Goal: Task Accomplishment & Management: Complete application form

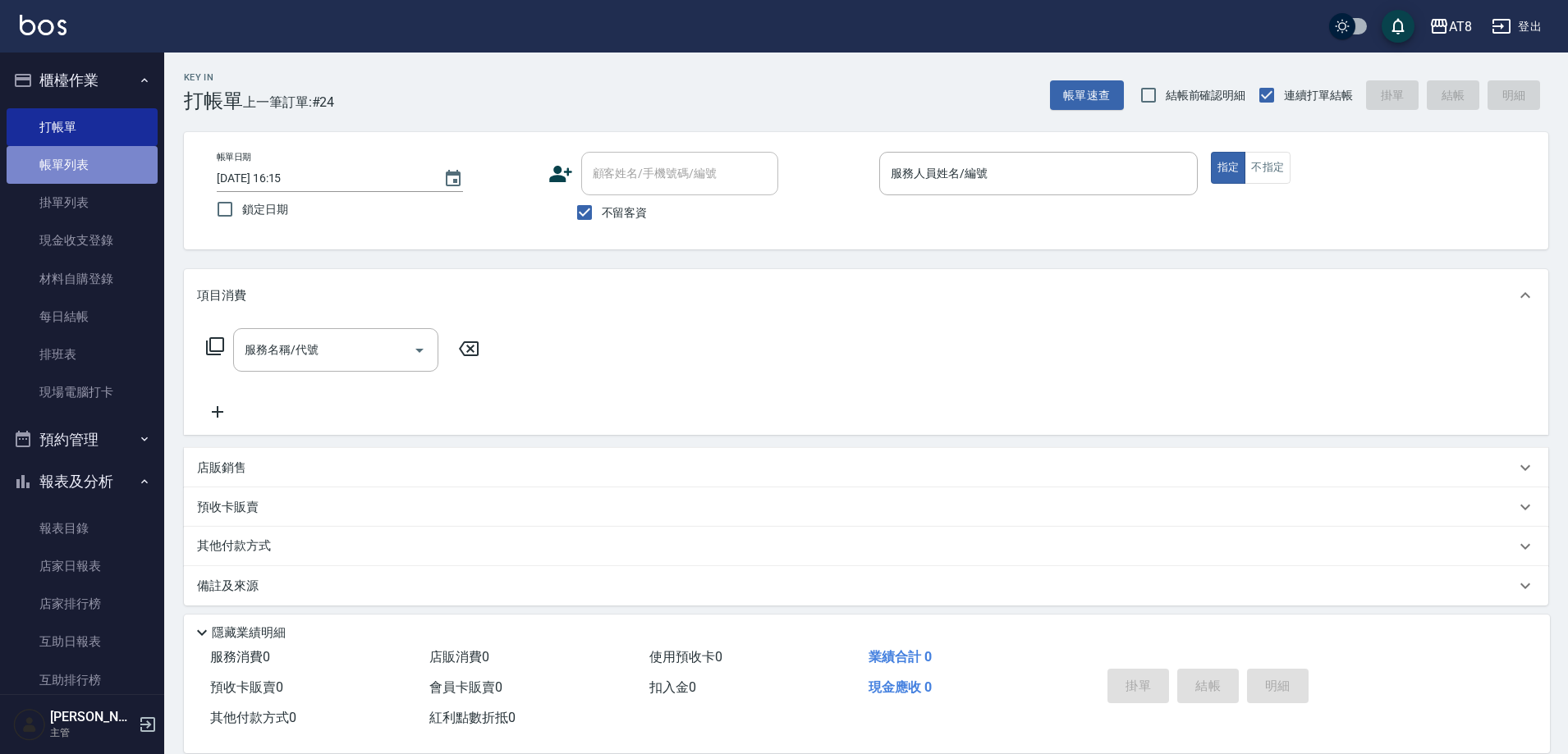
click at [86, 163] on link "帳單列表" at bounding box center [82, 164] width 151 height 38
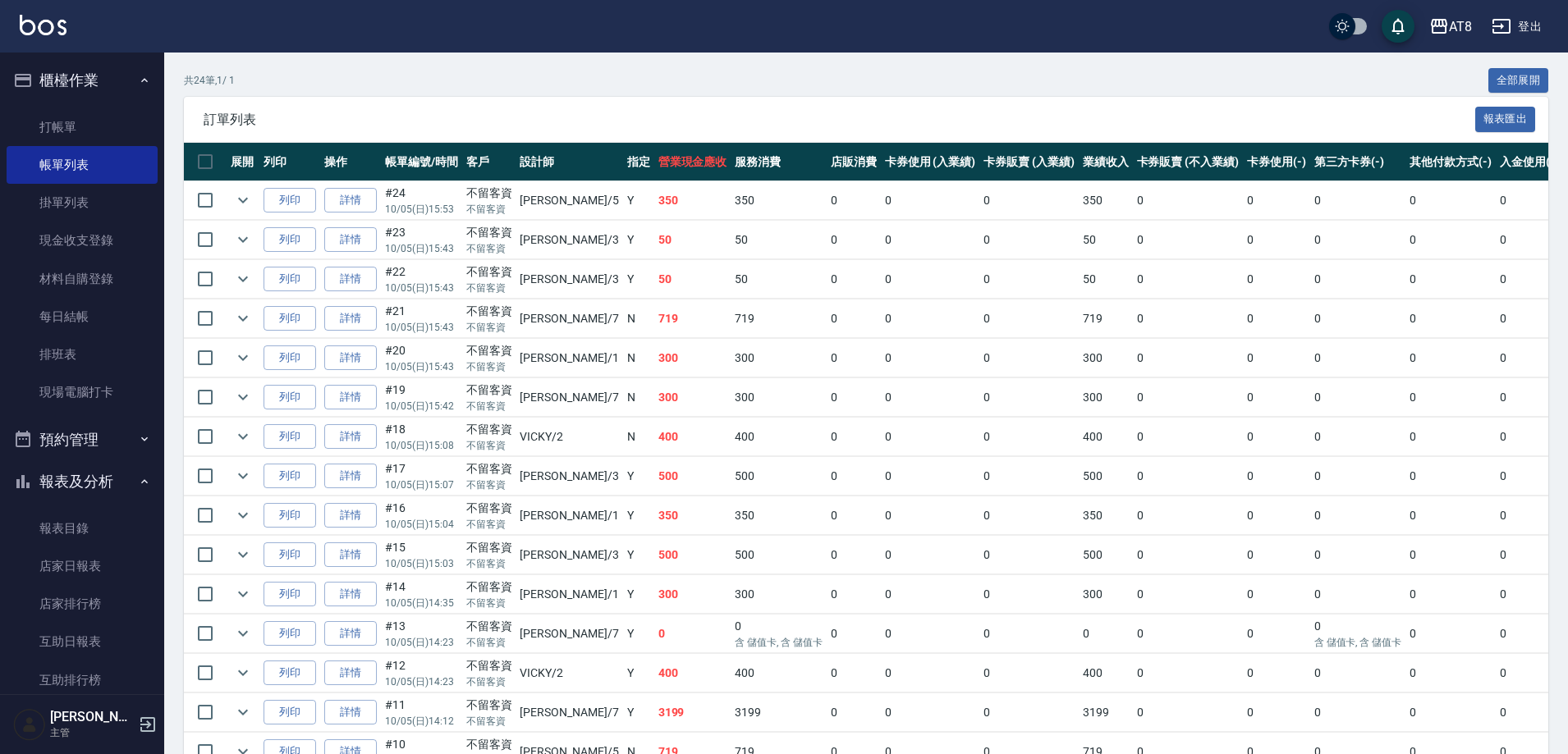
scroll to position [309, 0]
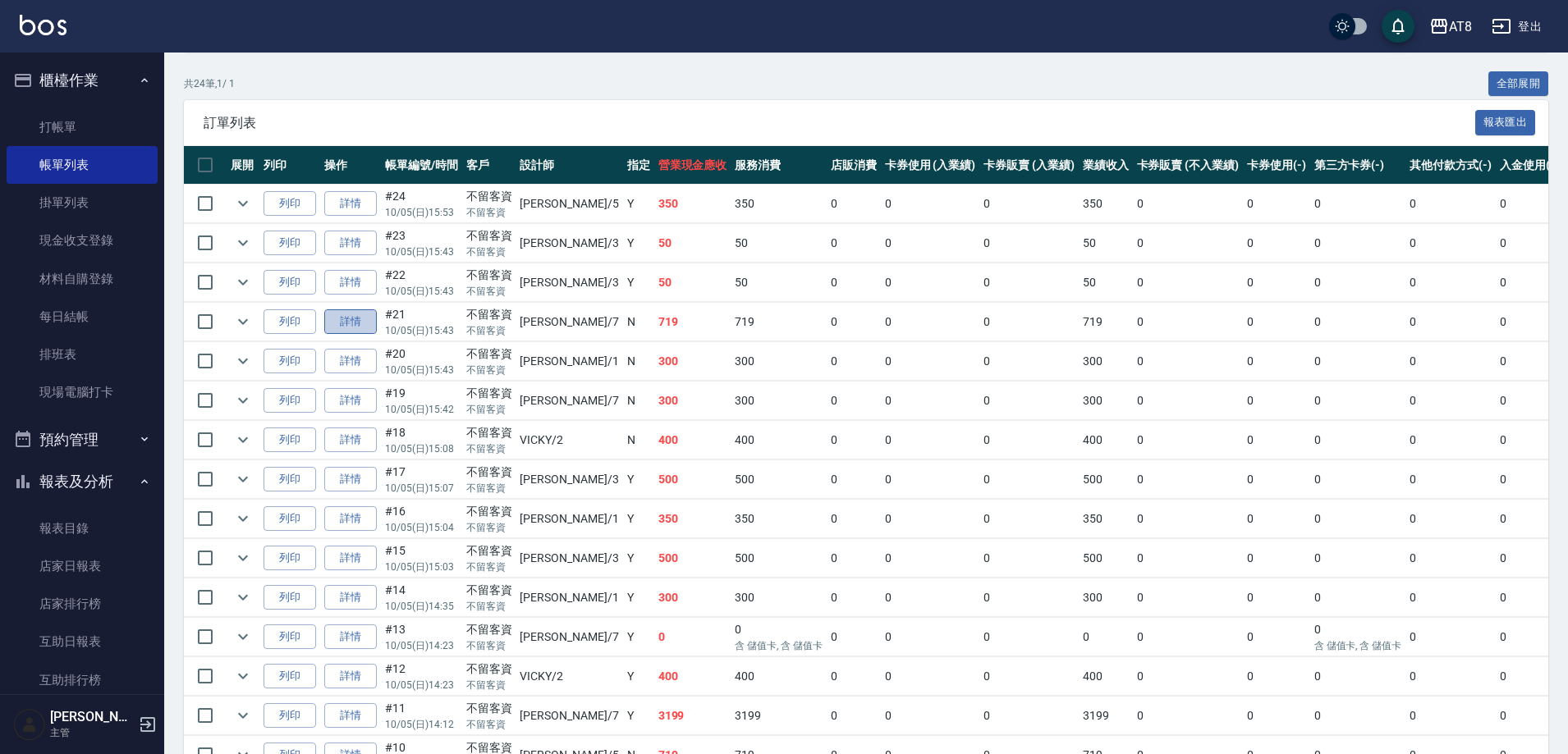
click at [371, 334] on link "詳情" at bounding box center [350, 322] width 52 height 25
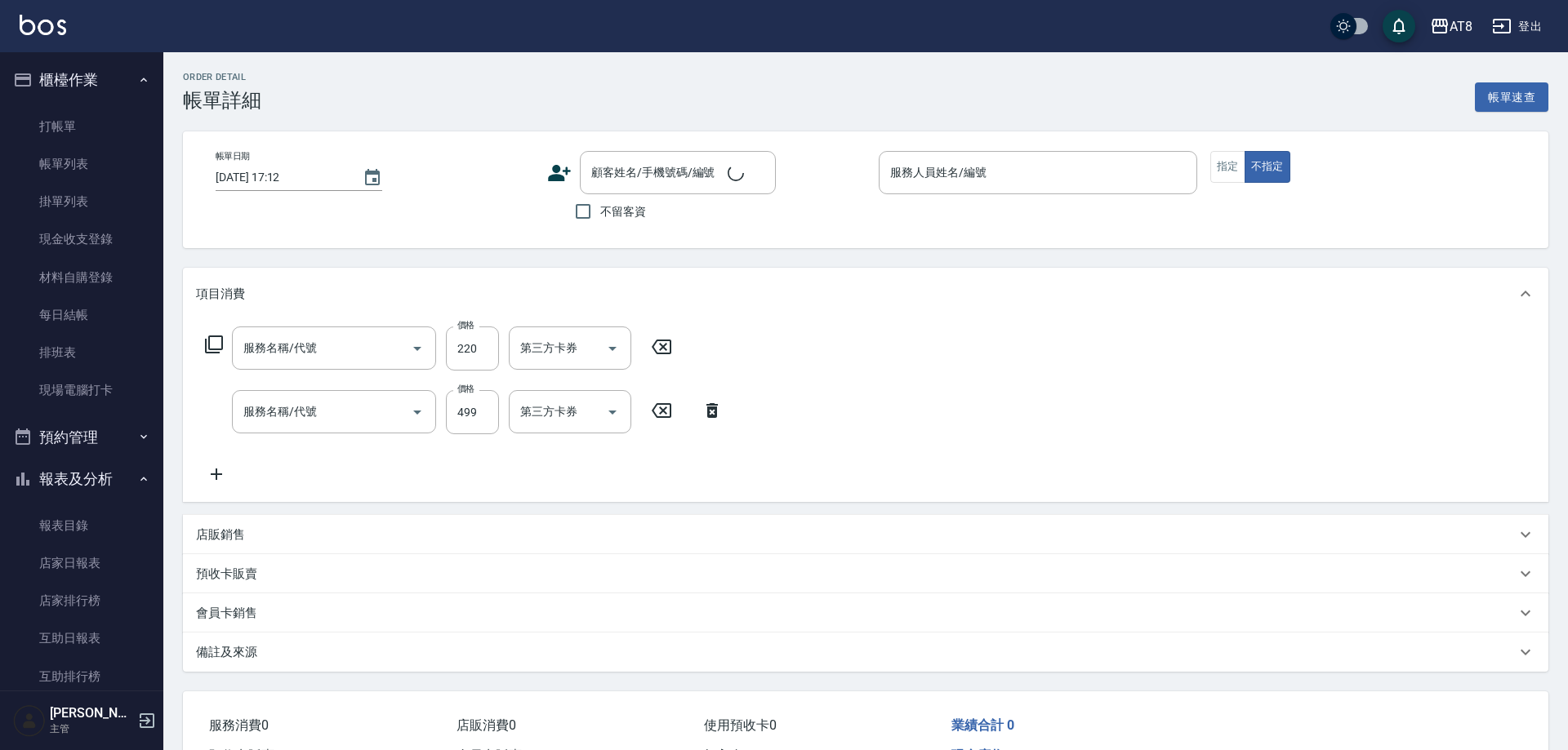
type input "[DATE] 15:43"
checkbox input "true"
type input "[PERSON_NAME]-7"
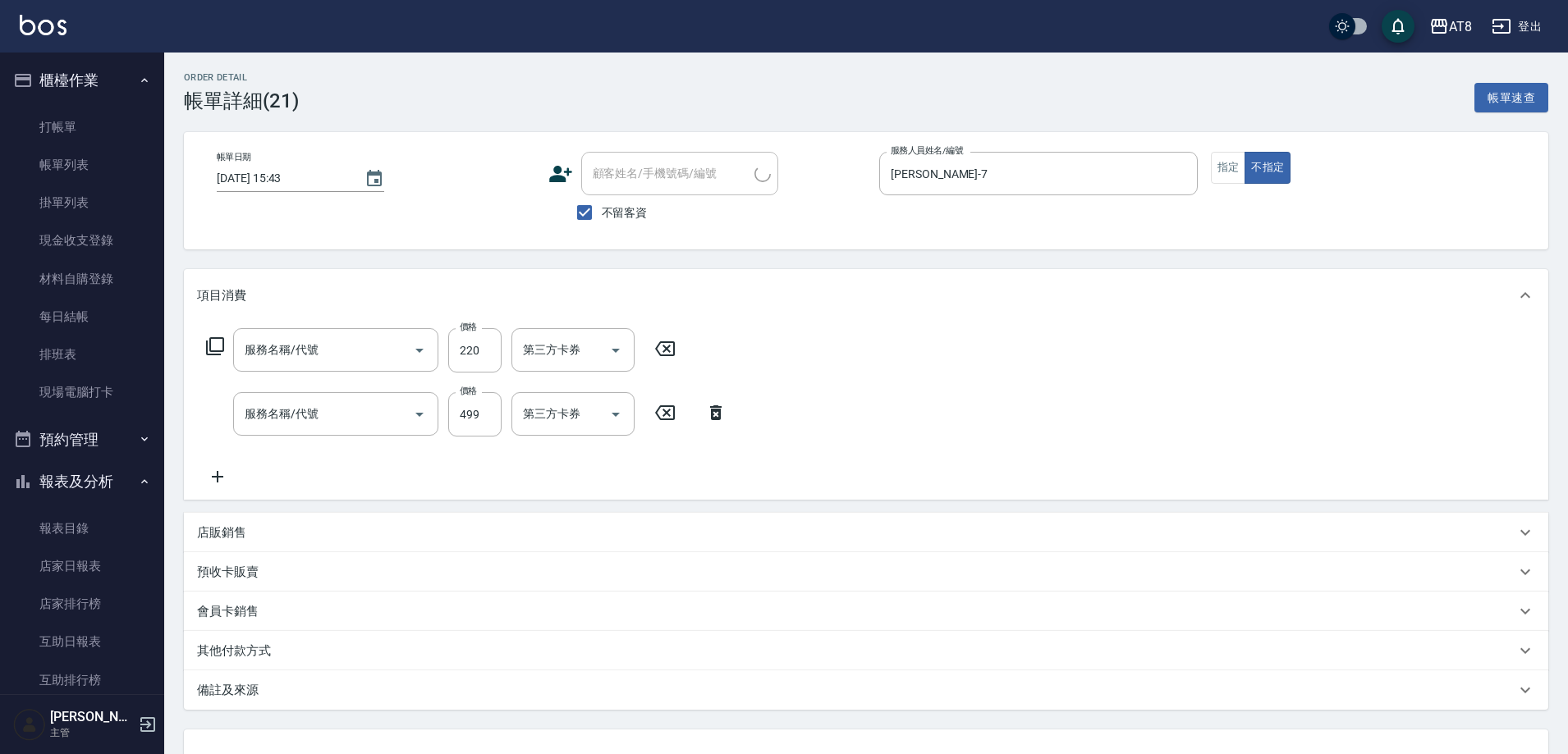
type input "剪髮(2220)"
type input "SPA499(6499)"
click at [678, 357] on icon at bounding box center [665, 349] width 41 height 19
click at [823, 414] on icon at bounding box center [824, 412] width 41 height 19
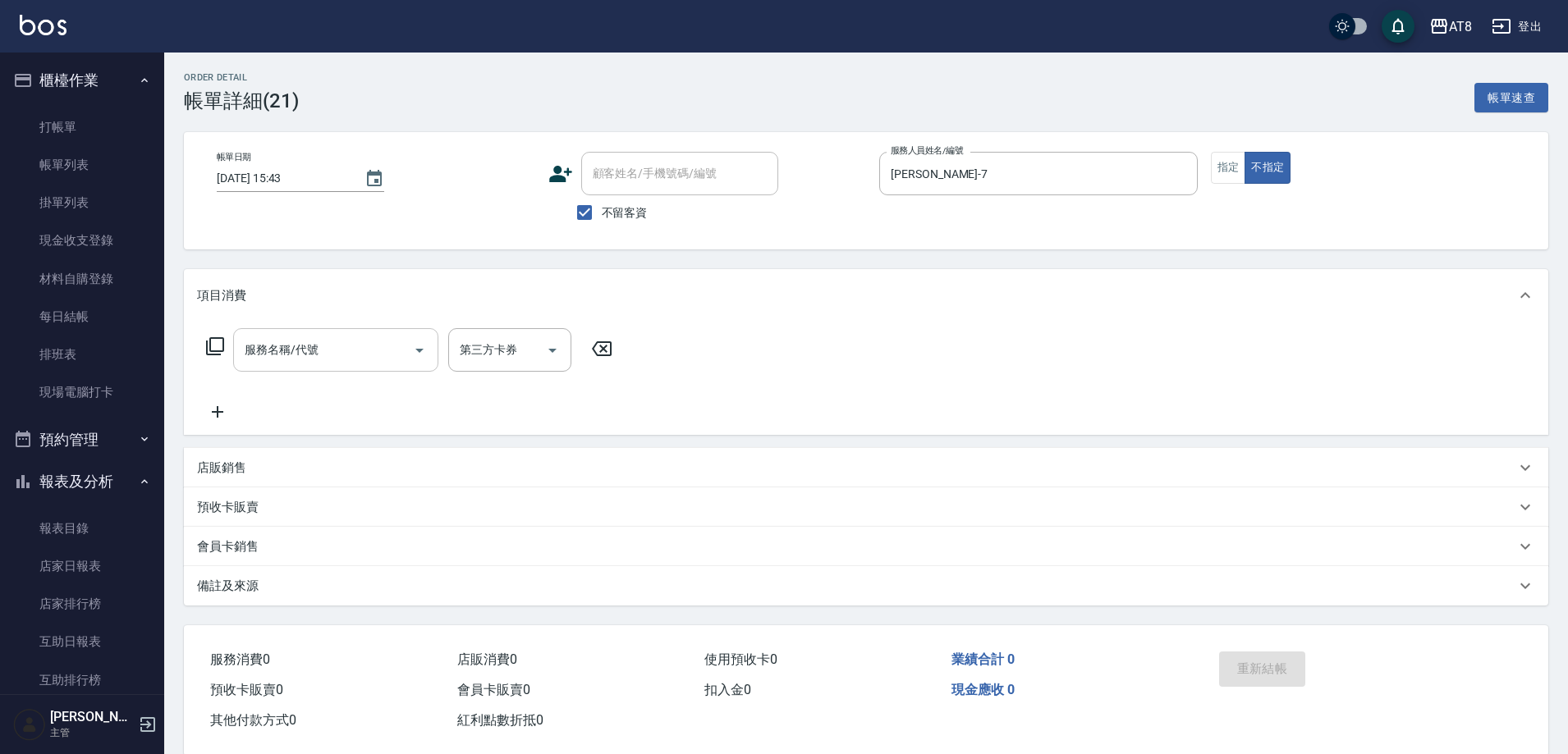
click at [367, 356] on input "服務名稱/代號" at bounding box center [323, 350] width 165 height 29
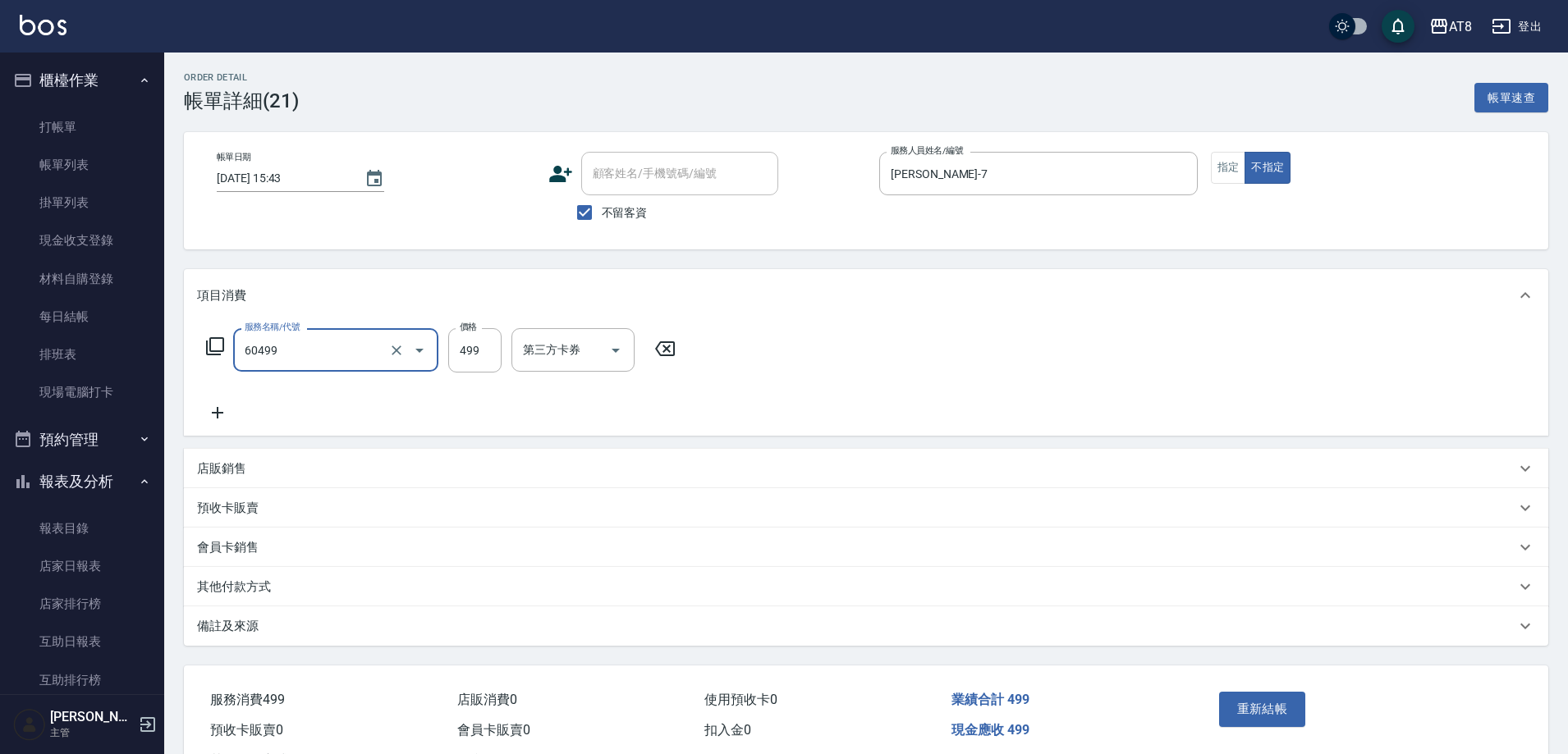
type input "入金SPA499(60499)"
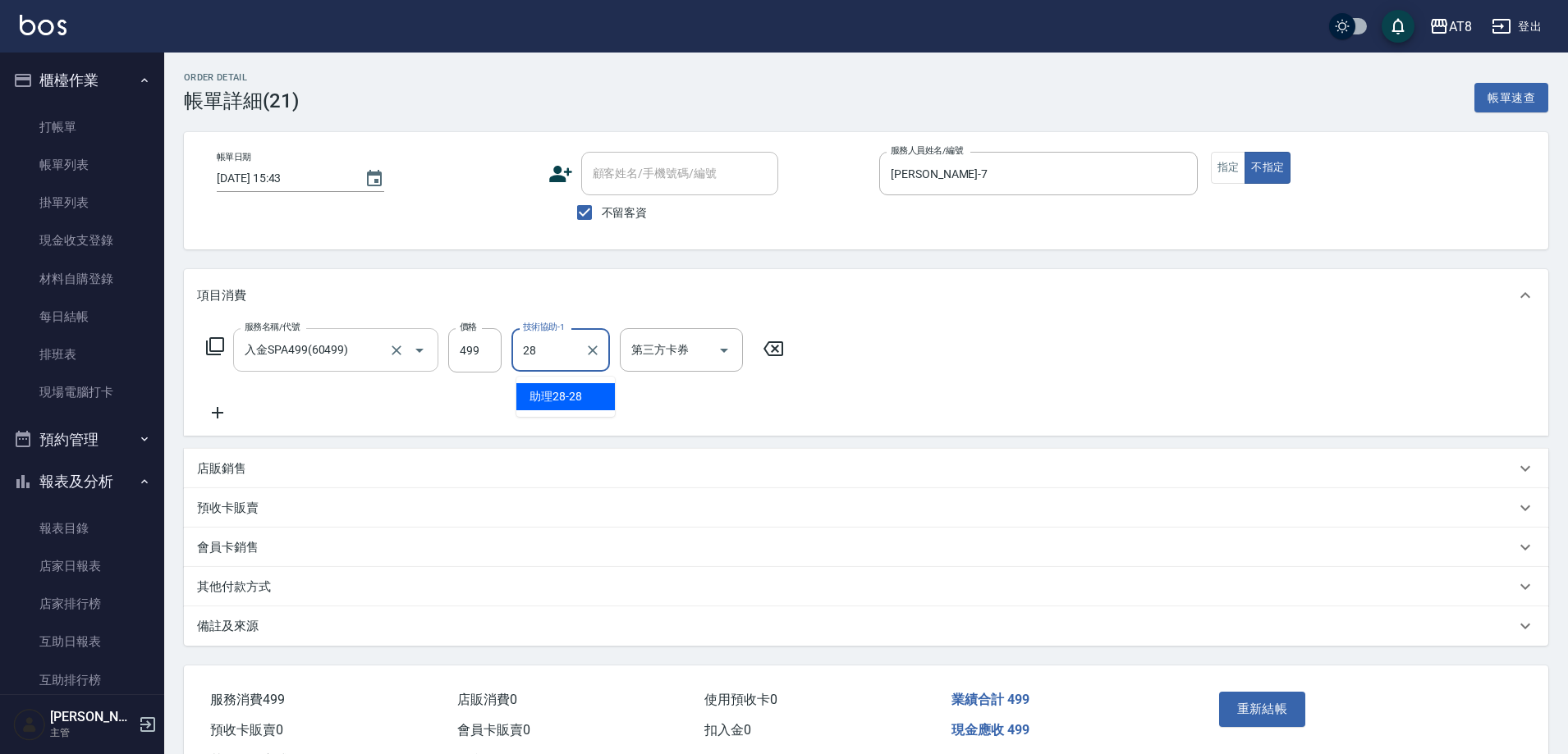
type input "助理28-28"
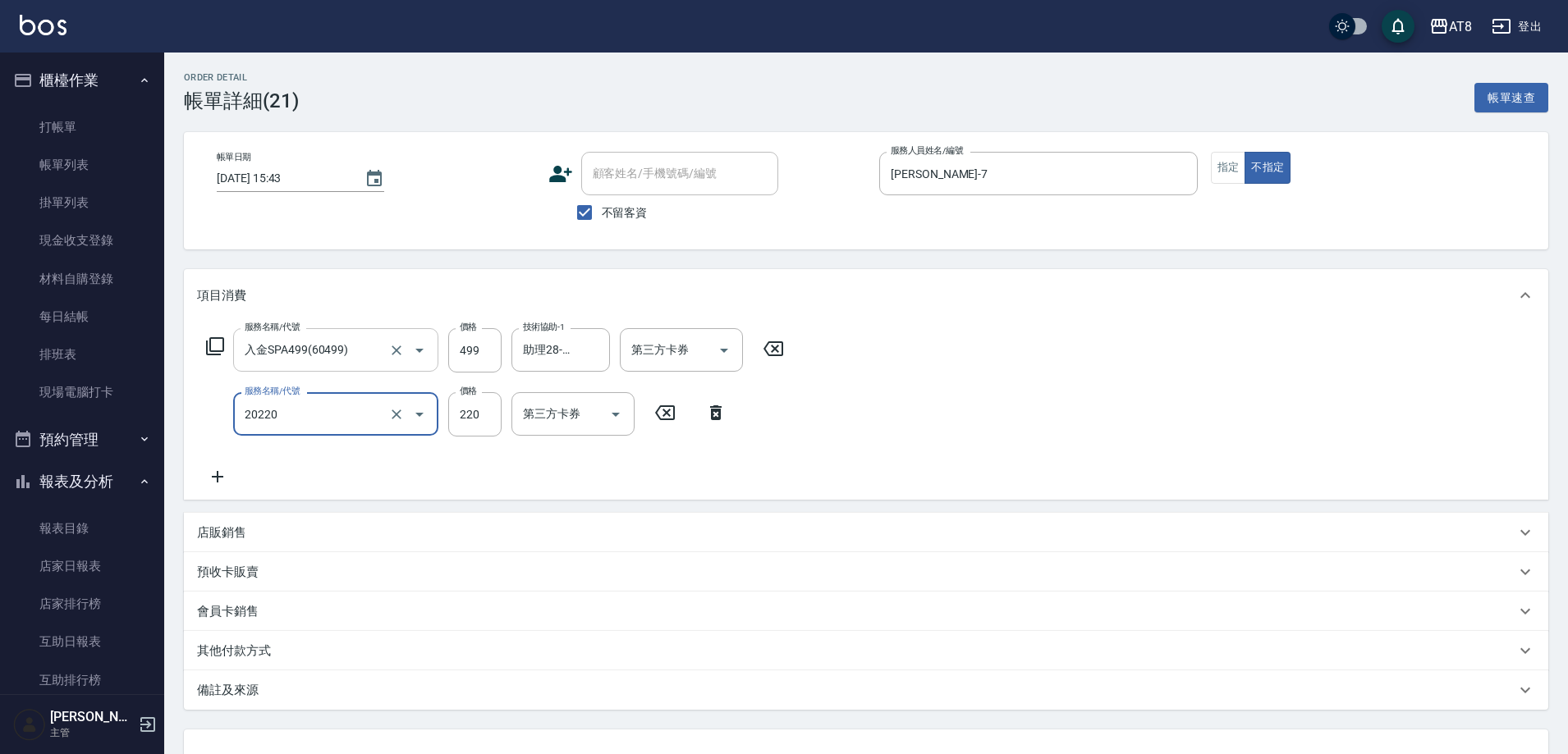
type input "入金剪髮220(20220)"
click at [730, 361] on icon "Open" at bounding box center [725, 350] width 19 height 19
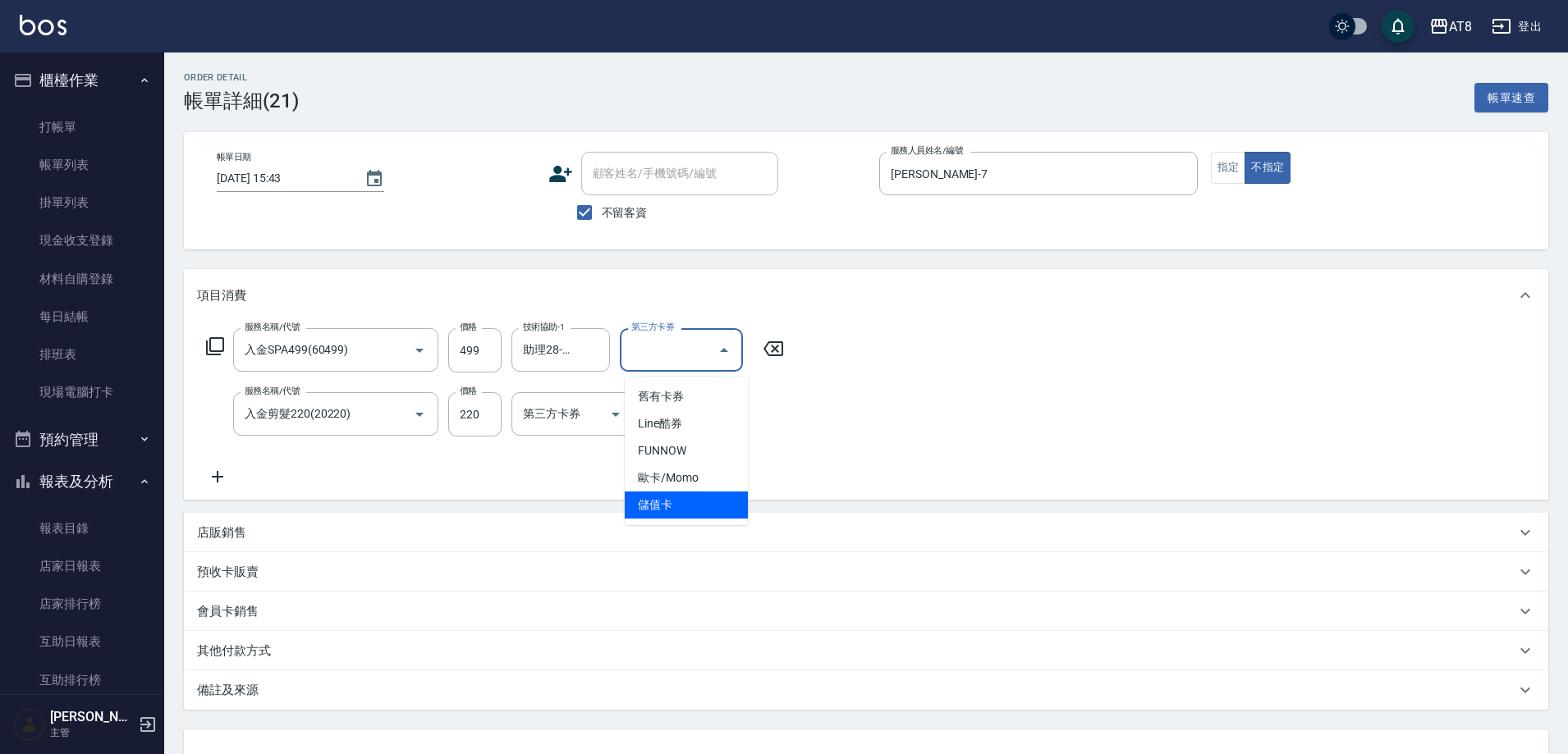
click at [725, 508] on span "儲值卡" at bounding box center [686, 505] width 123 height 27
type input "儲值卡"
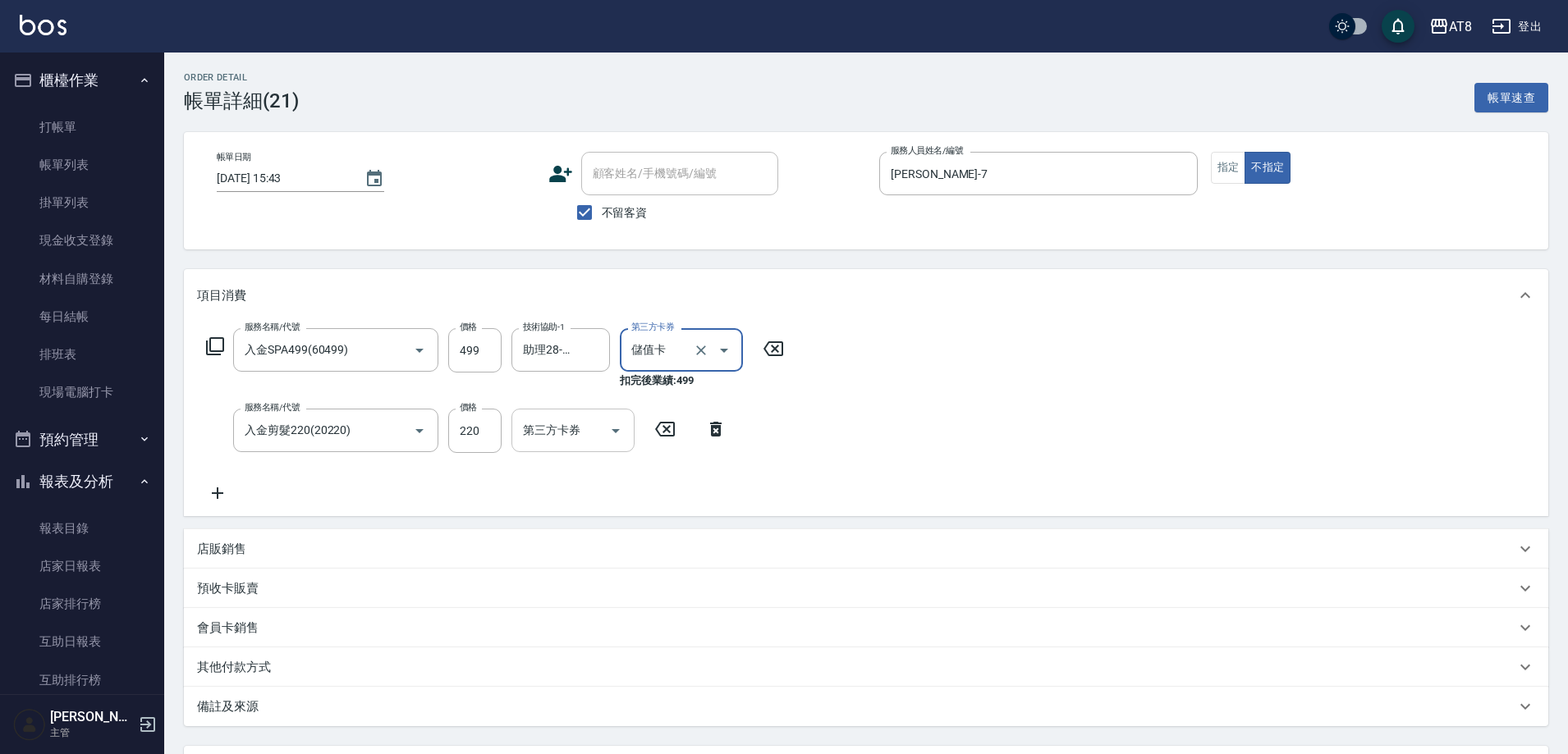
click at [628, 431] on button "Open" at bounding box center [615, 430] width 26 height 26
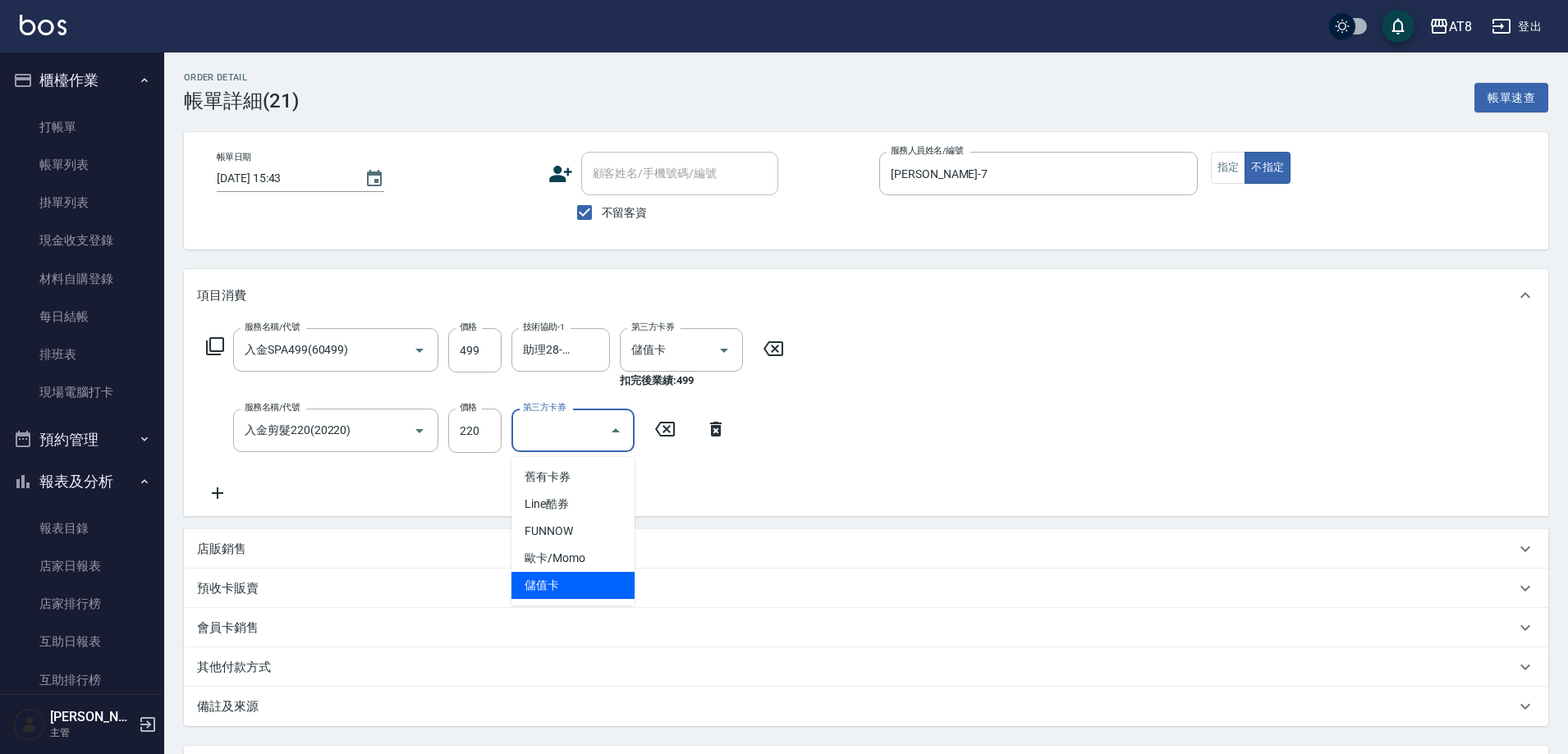
click at [582, 588] on span "儲值卡" at bounding box center [573, 586] width 123 height 27
type input "儲值卡"
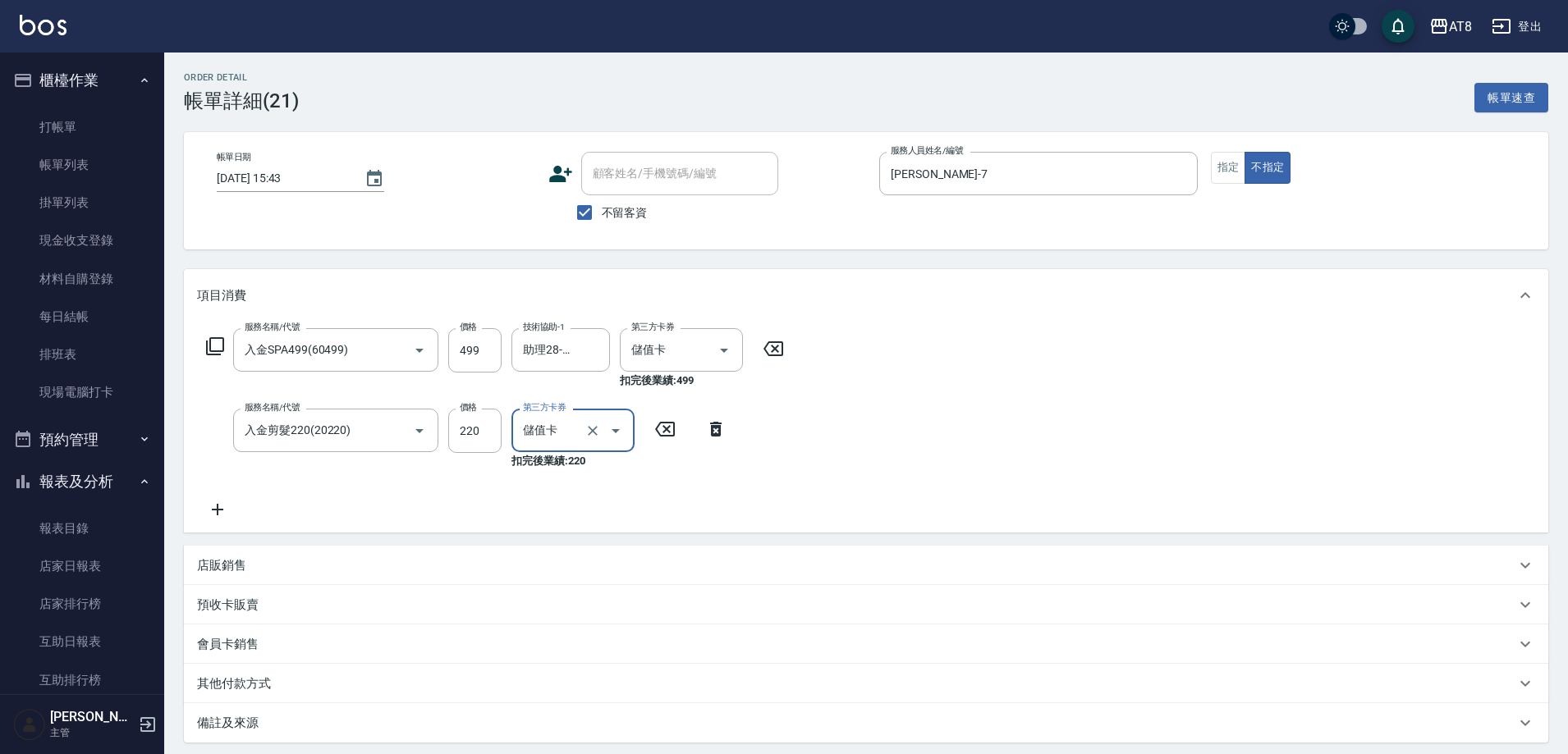
scroll to position [186, 0]
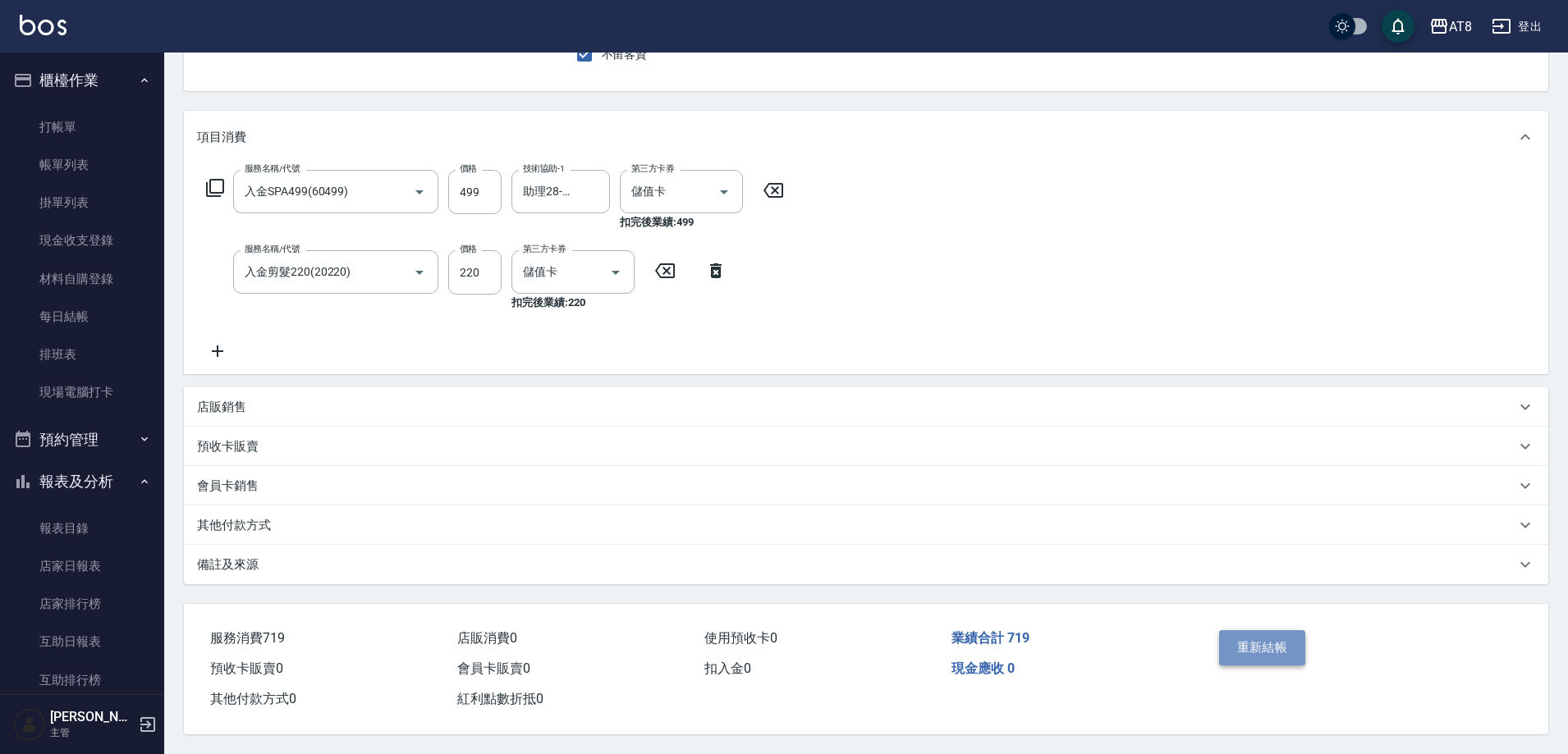
click at [1262, 638] on button "重新結帳" at bounding box center [1263, 648] width 87 height 35
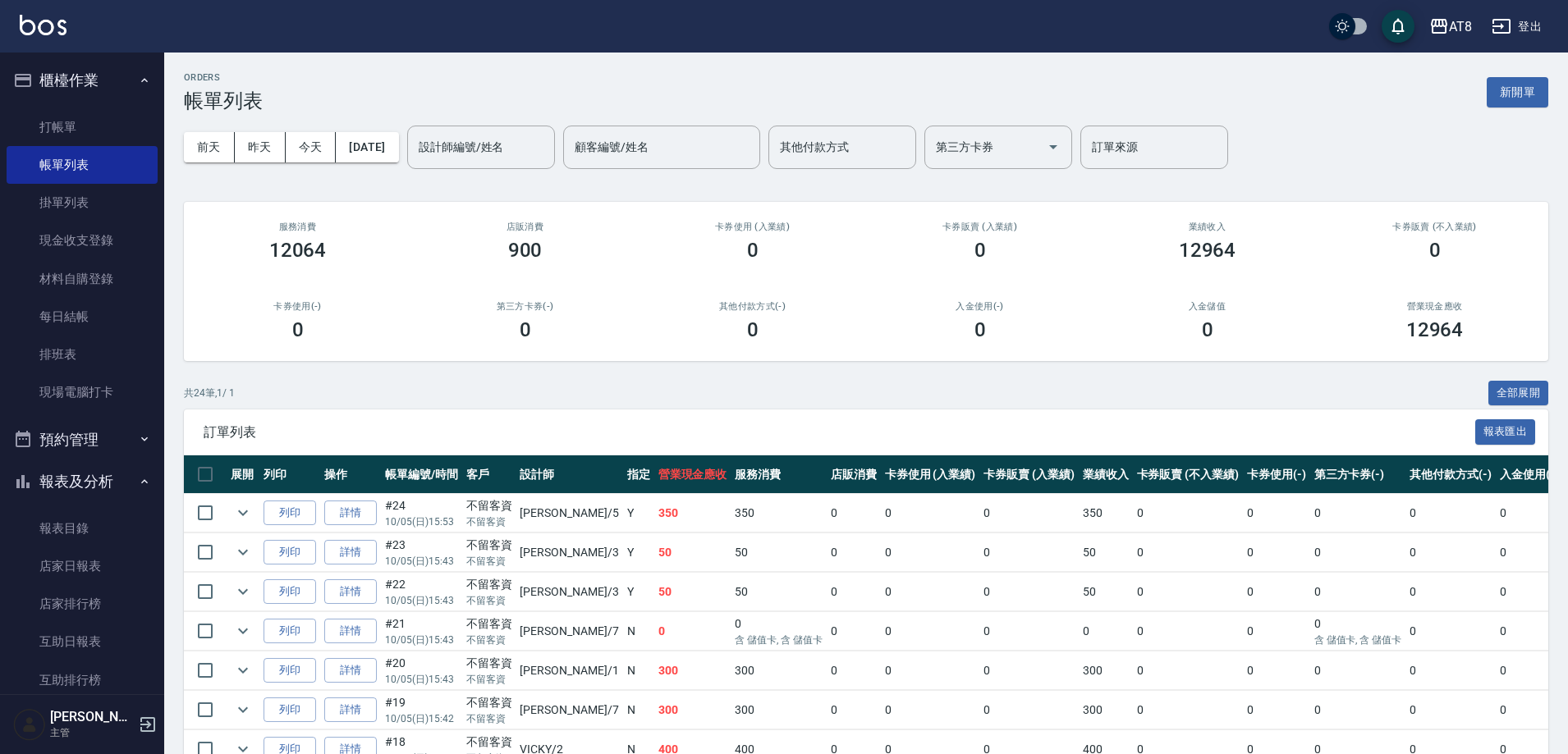
drag, startPoint x: 377, startPoint y: 528, endPoint x: 6, endPoint y: 6, distance: 640.4
click at [377, 526] on link "詳情" at bounding box center [350, 513] width 52 height 25
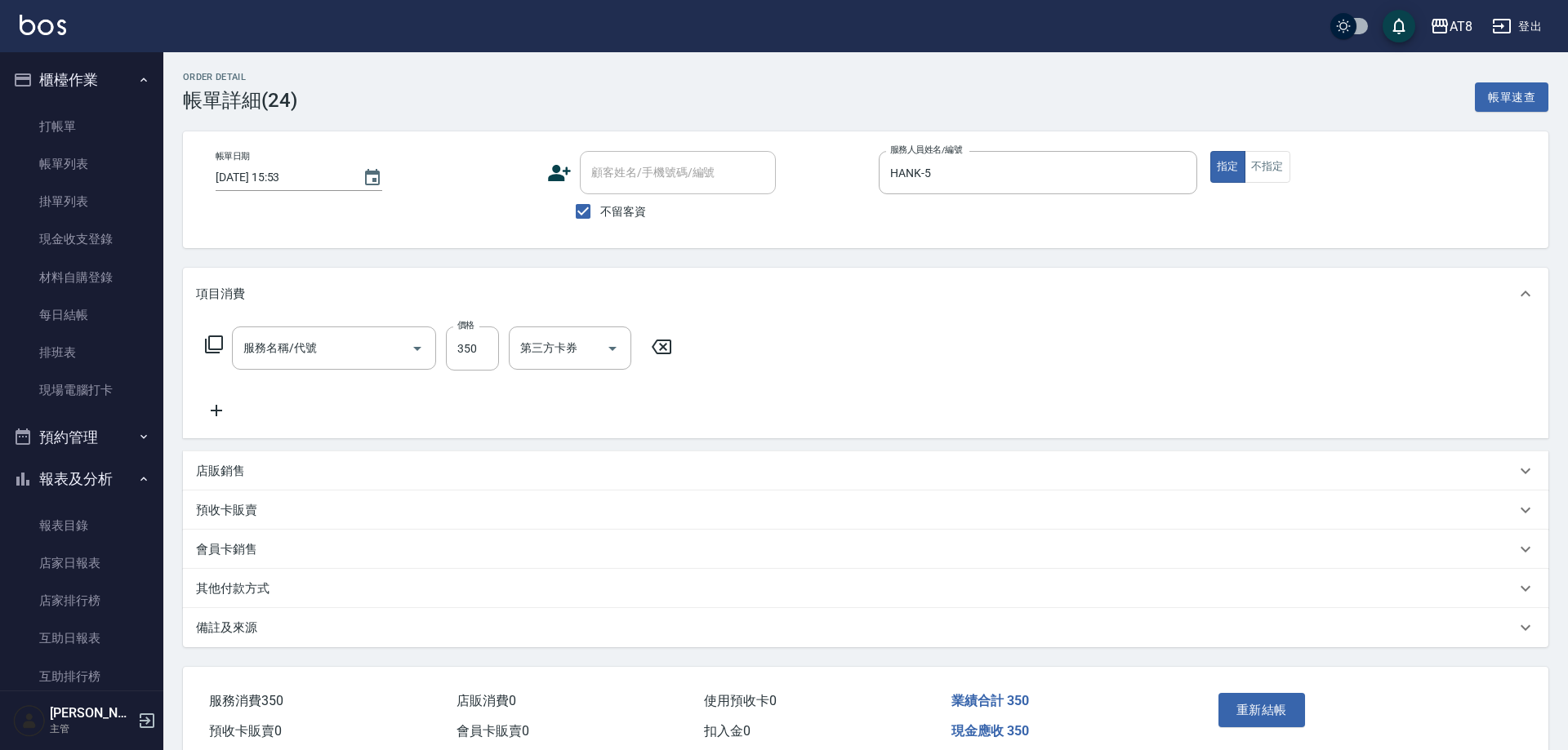
type input "[DATE] 15:53"
checkbox input "true"
type input "HANK-5"
type input "入金洗剪350(2350)"
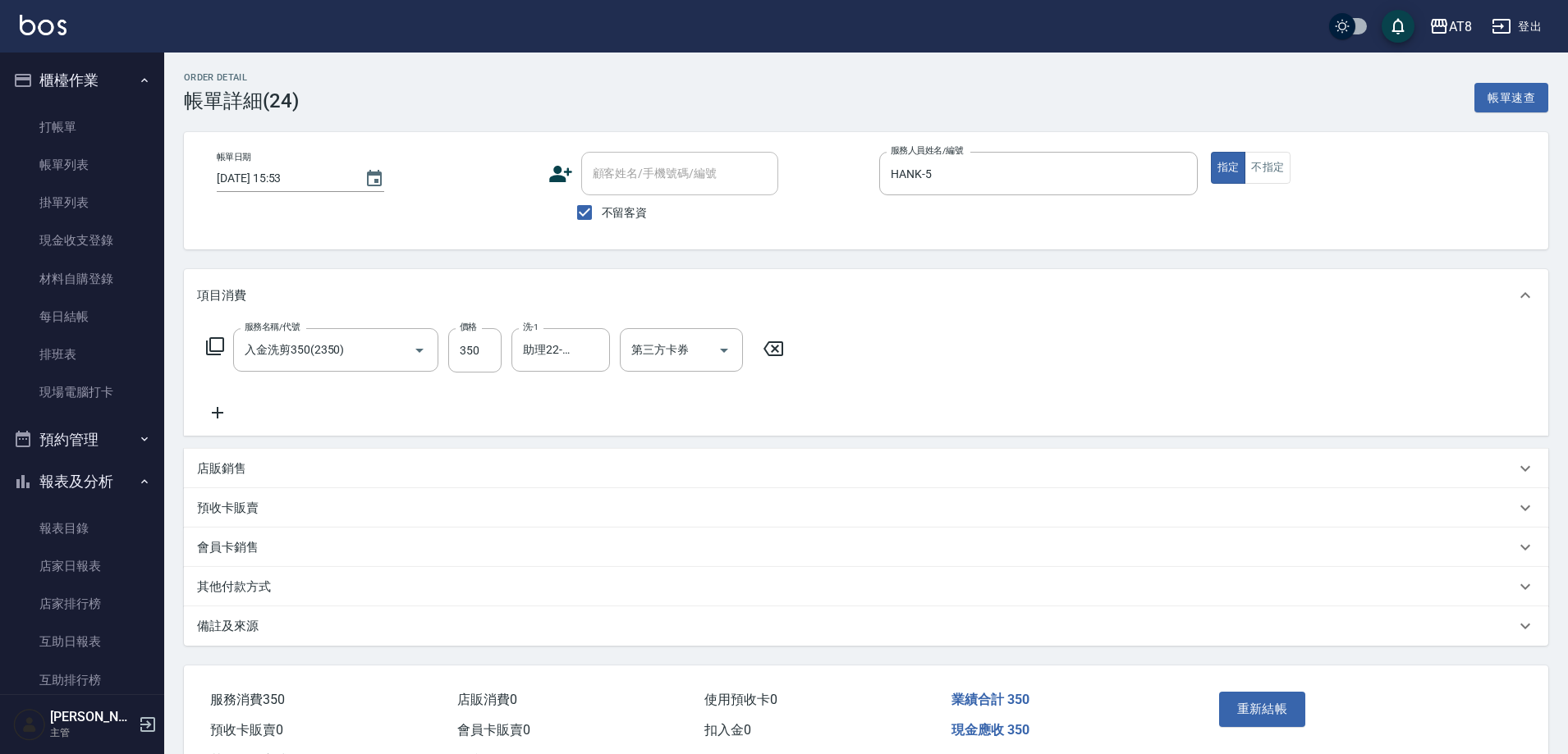
click at [222, 411] on icon at bounding box center [218, 413] width 41 height 19
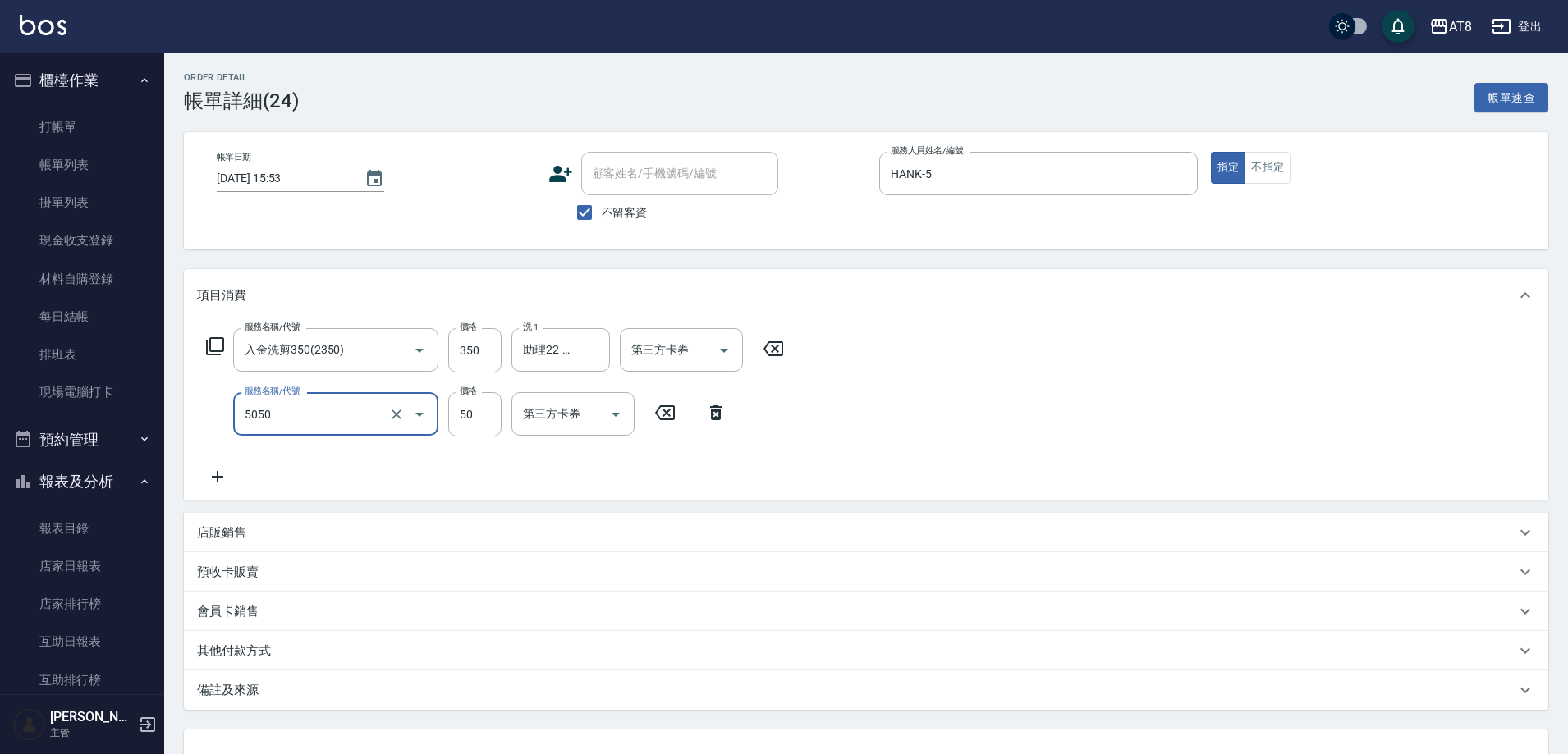
type input "入金精油50(5050)"
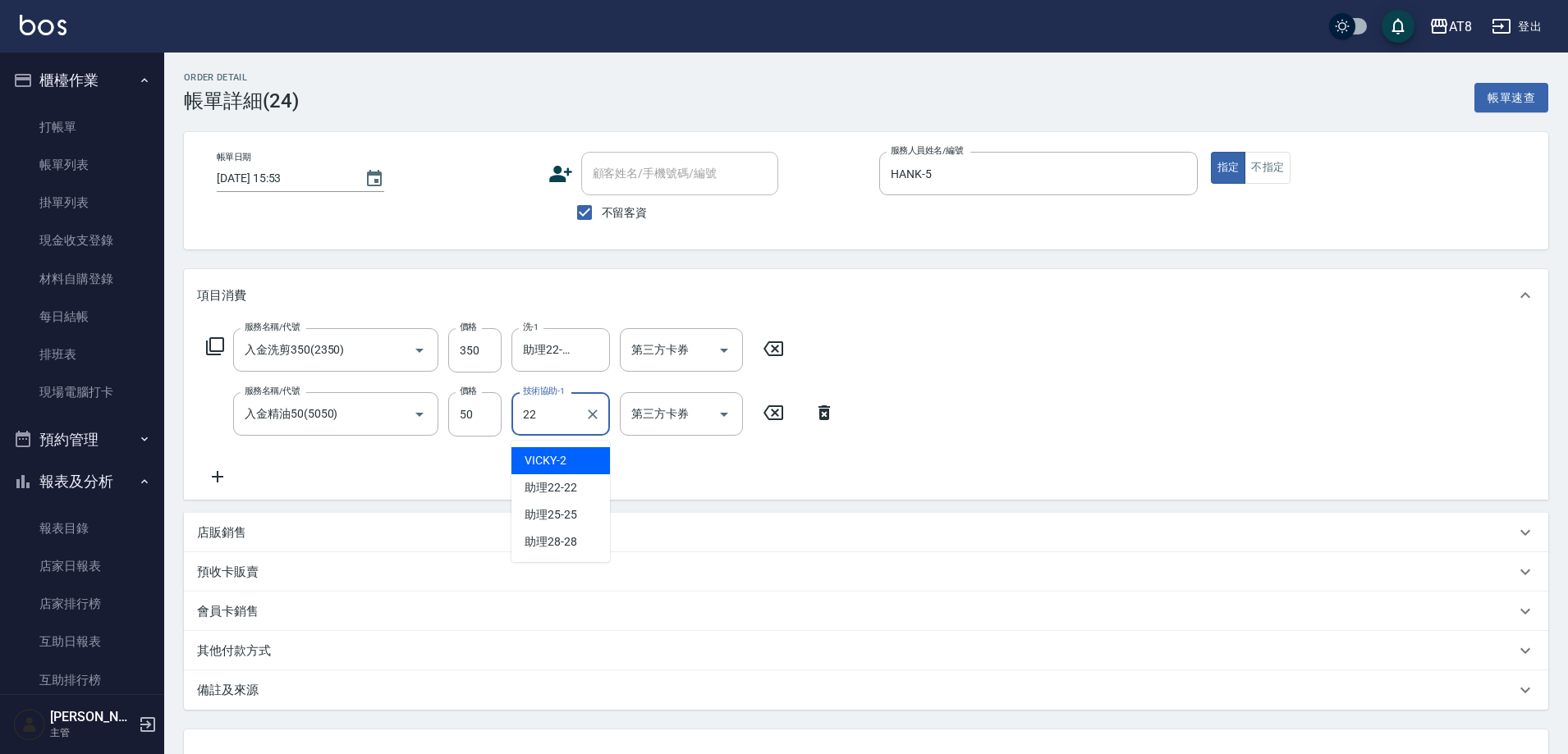
type input "助理22-22"
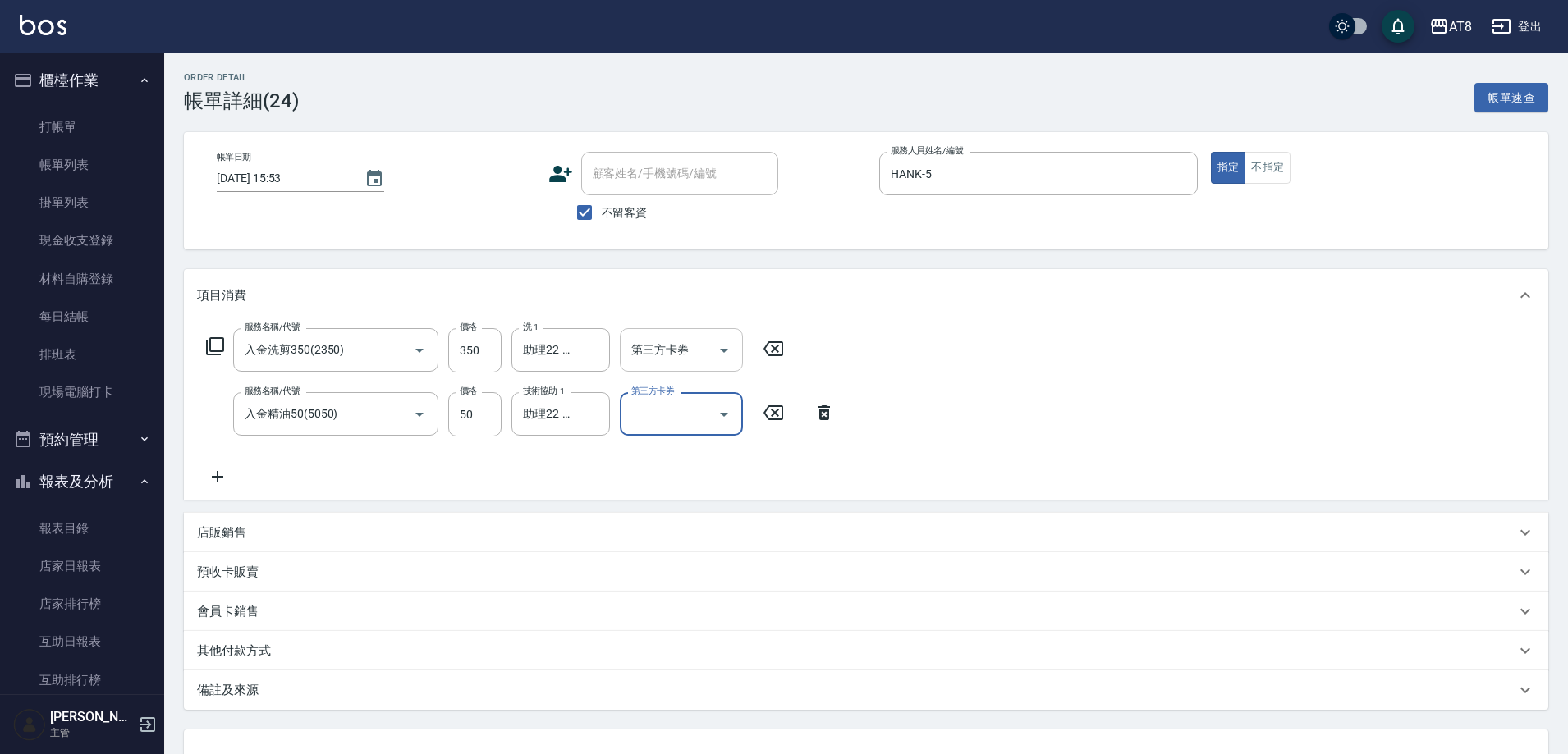
click at [725, 361] on icon "Open" at bounding box center [725, 350] width 19 height 19
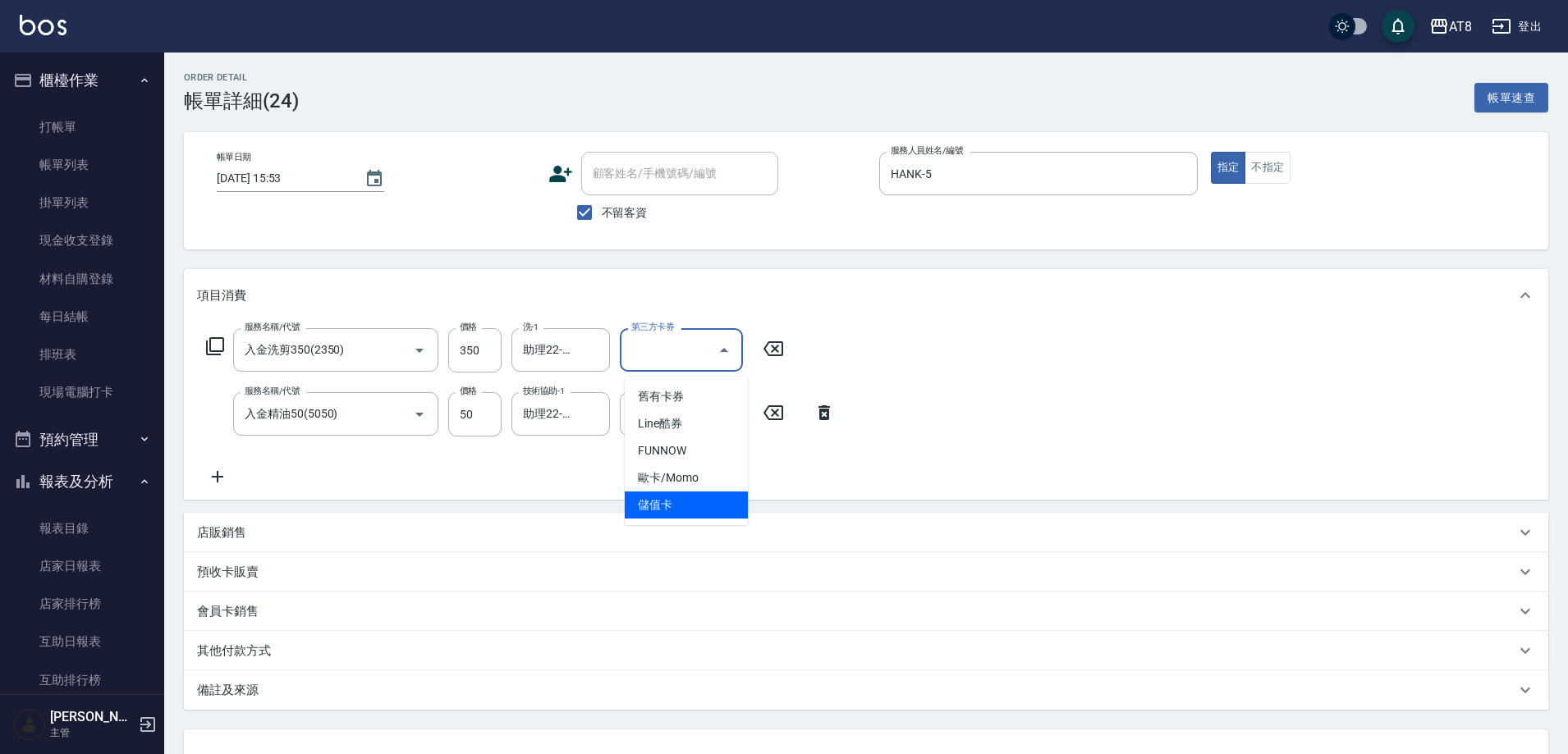
click at [695, 508] on span "儲值卡" at bounding box center [686, 505] width 123 height 27
type input "儲值卡"
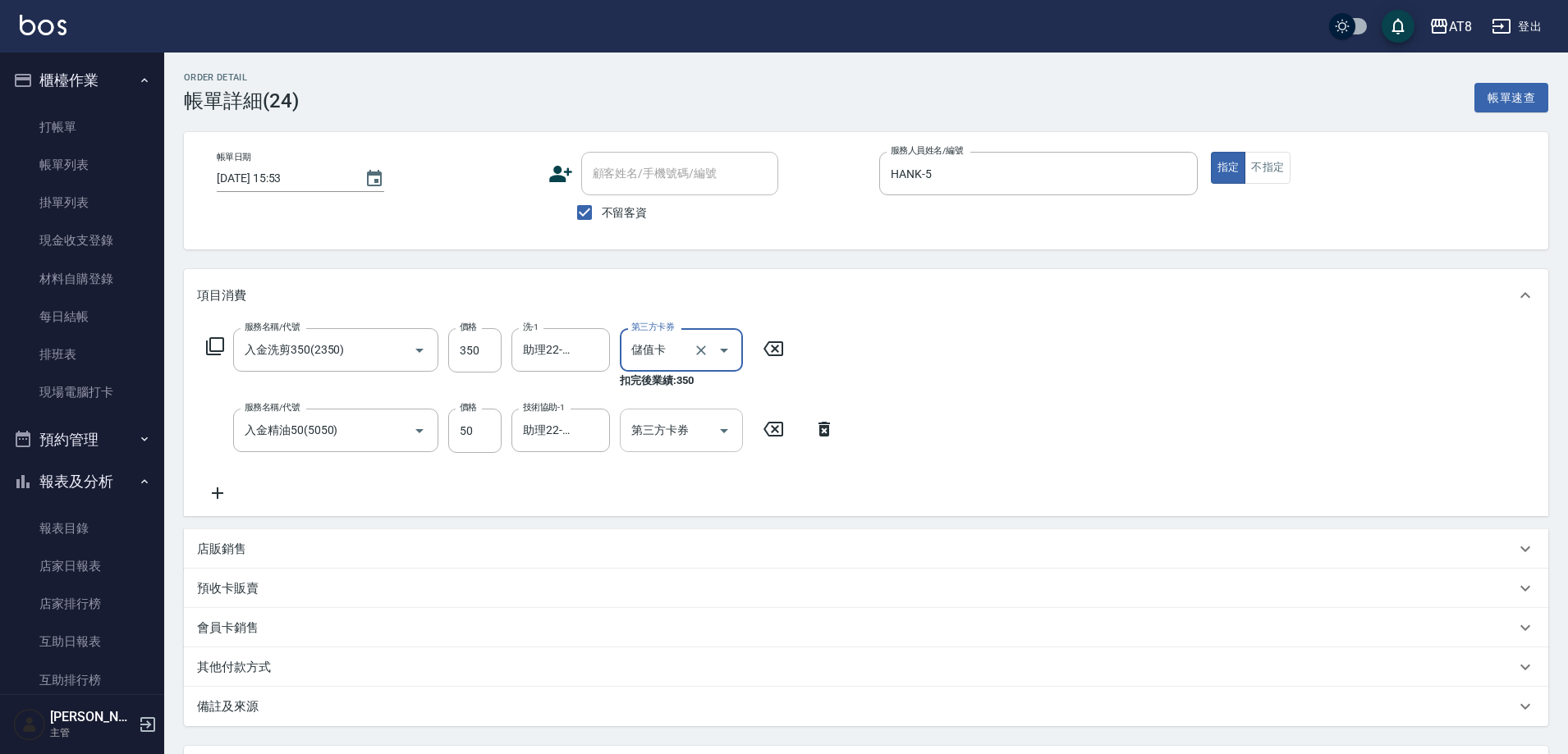
click at [725, 440] on icon "Open" at bounding box center [725, 430] width 19 height 19
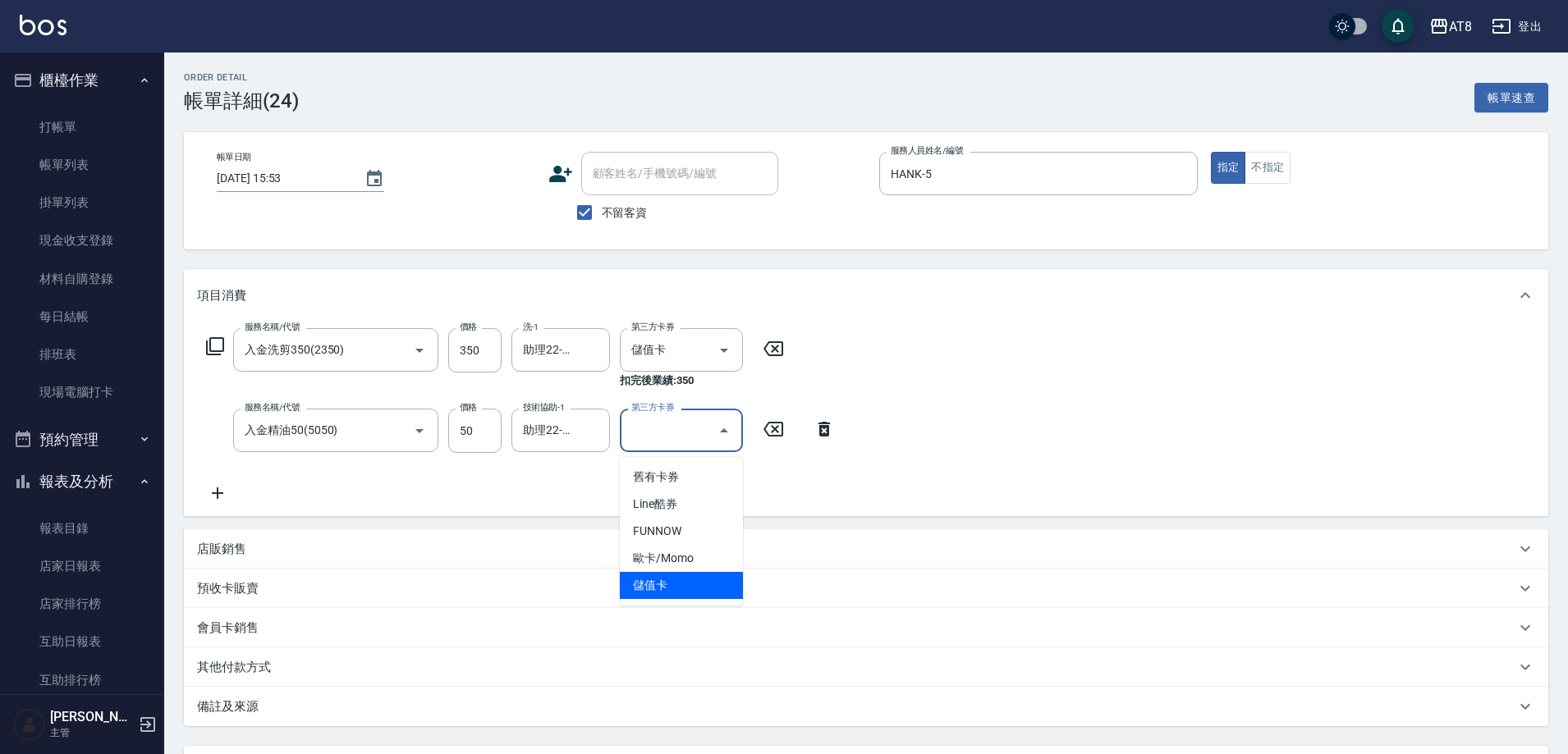
click at [706, 587] on span "儲值卡" at bounding box center [681, 586] width 123 height 27
type input "儲值卡"
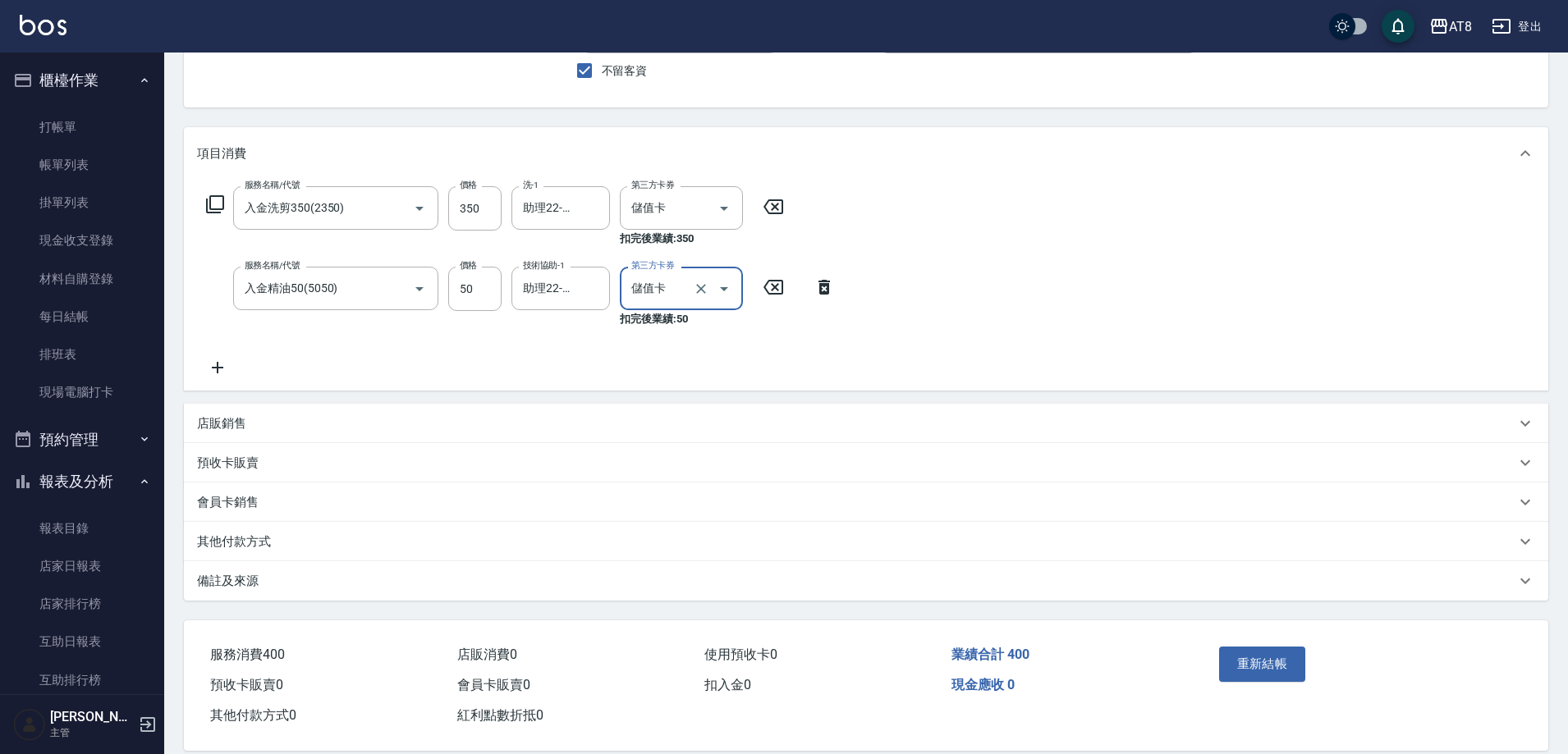
scroll to position [188, 0]
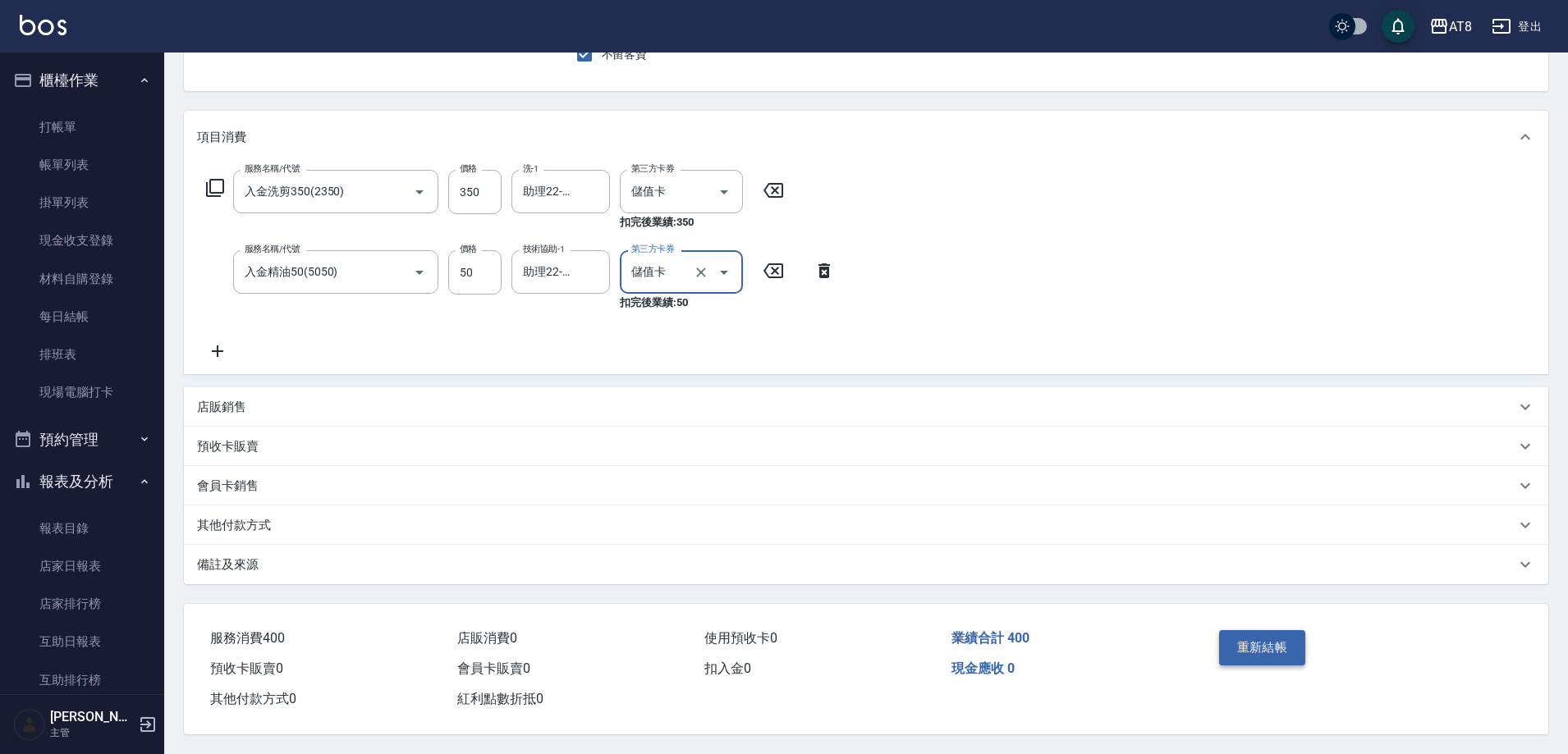
click at [1256, 630] on button "重新結帳" at bounding box center [1263, 648] width 87 height 35
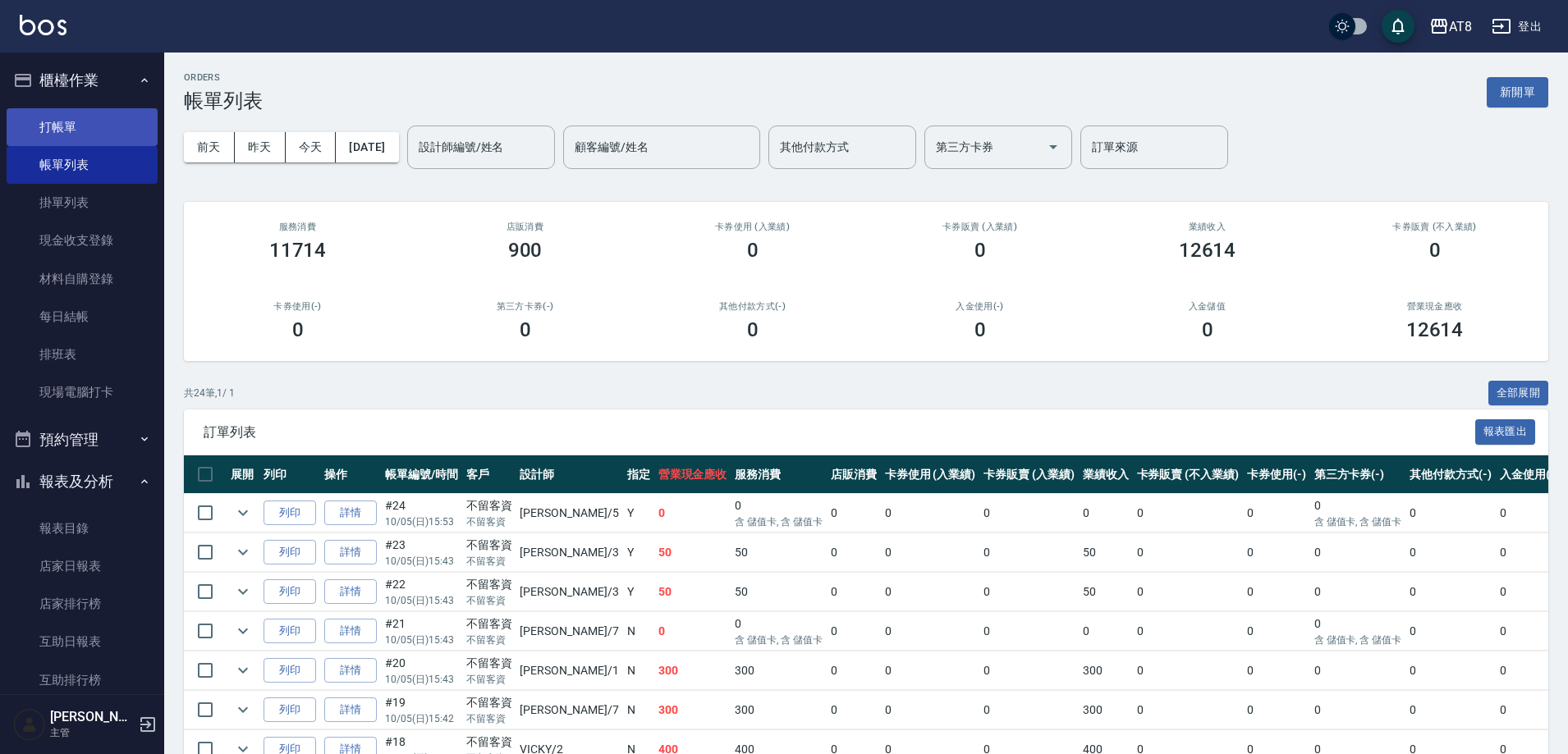
click at [74, 122] on link "打帳單" at bounding box center [82, 127] width 151 height 38
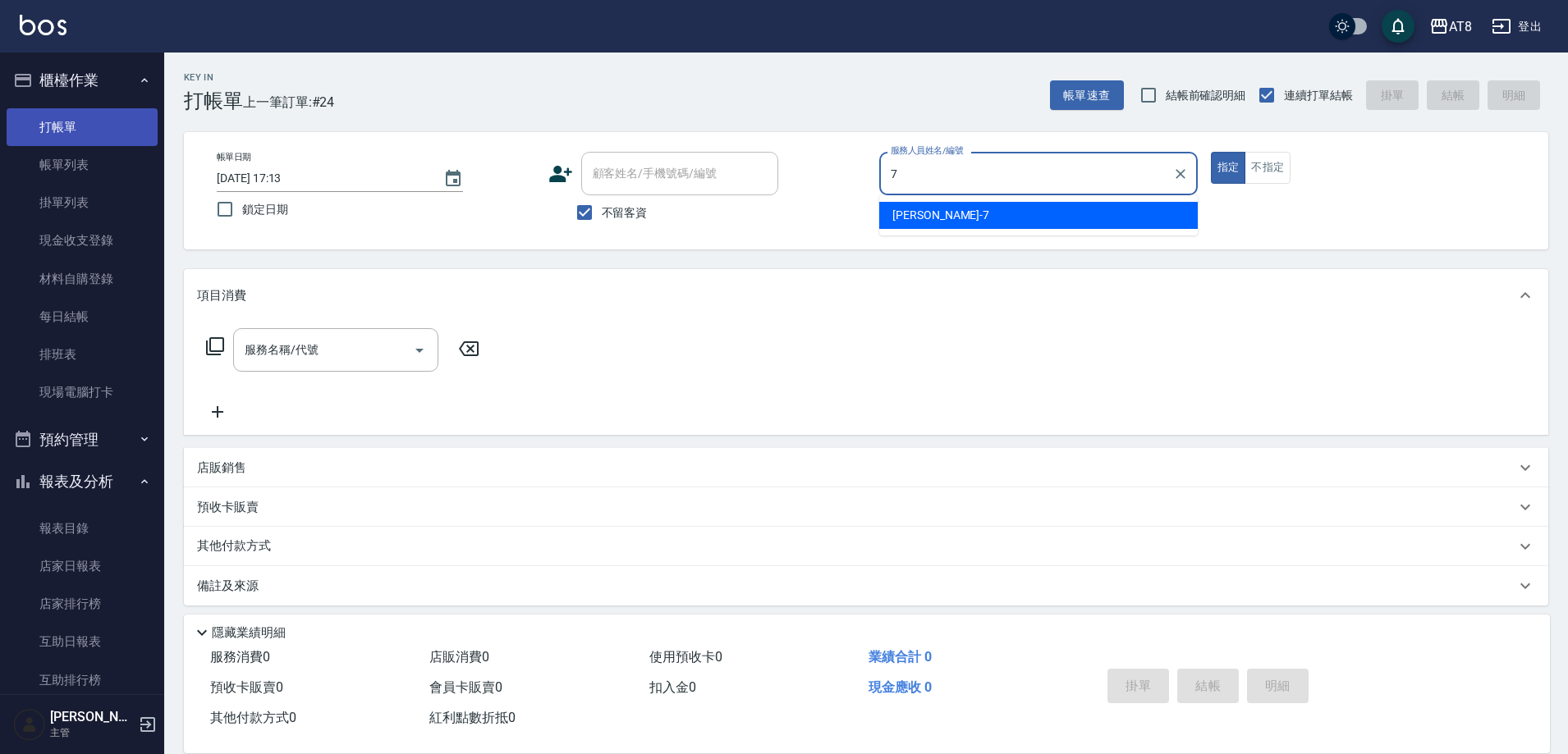
type input "[PERSON_NAME]-7"
type button "true"
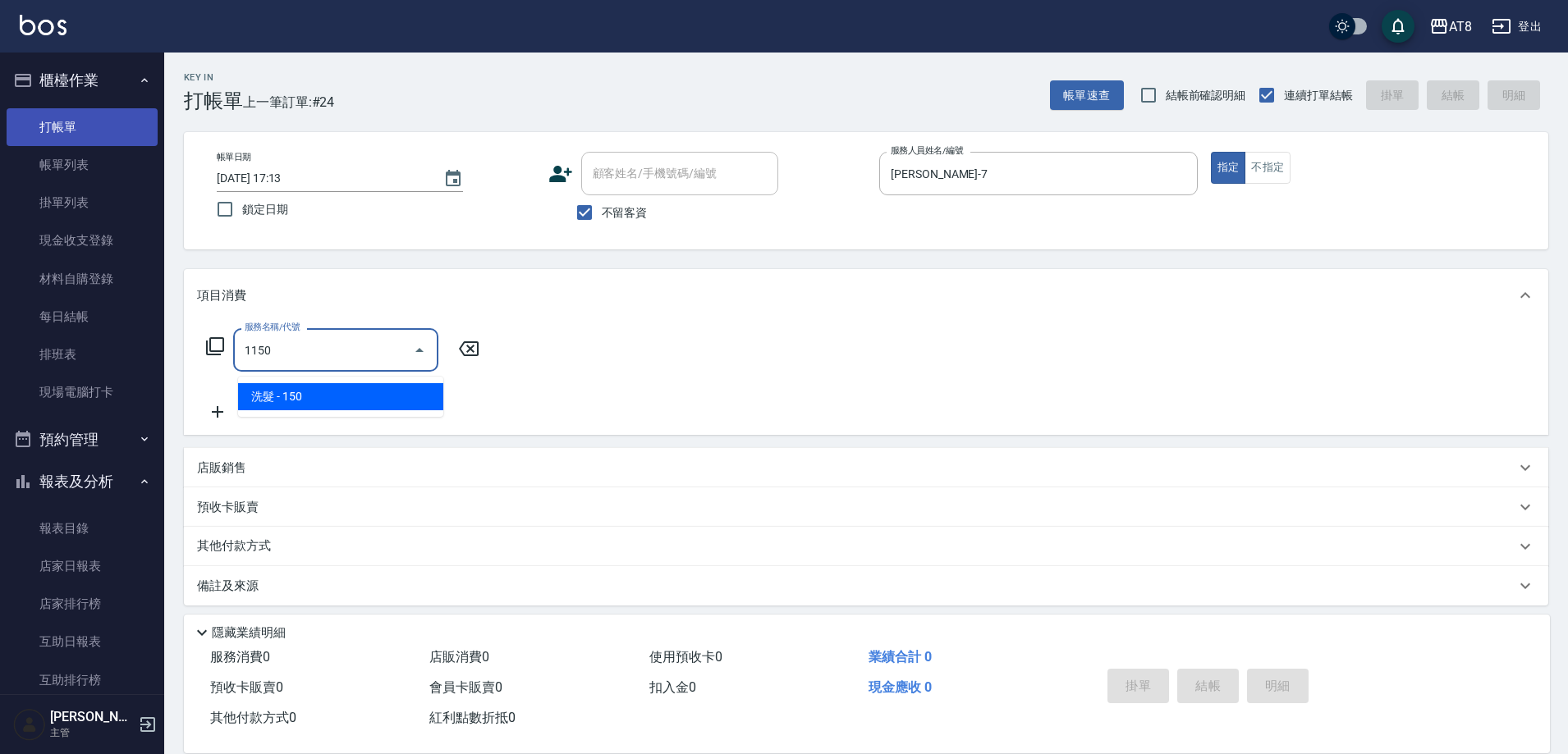
type input "洗髮(1150)"
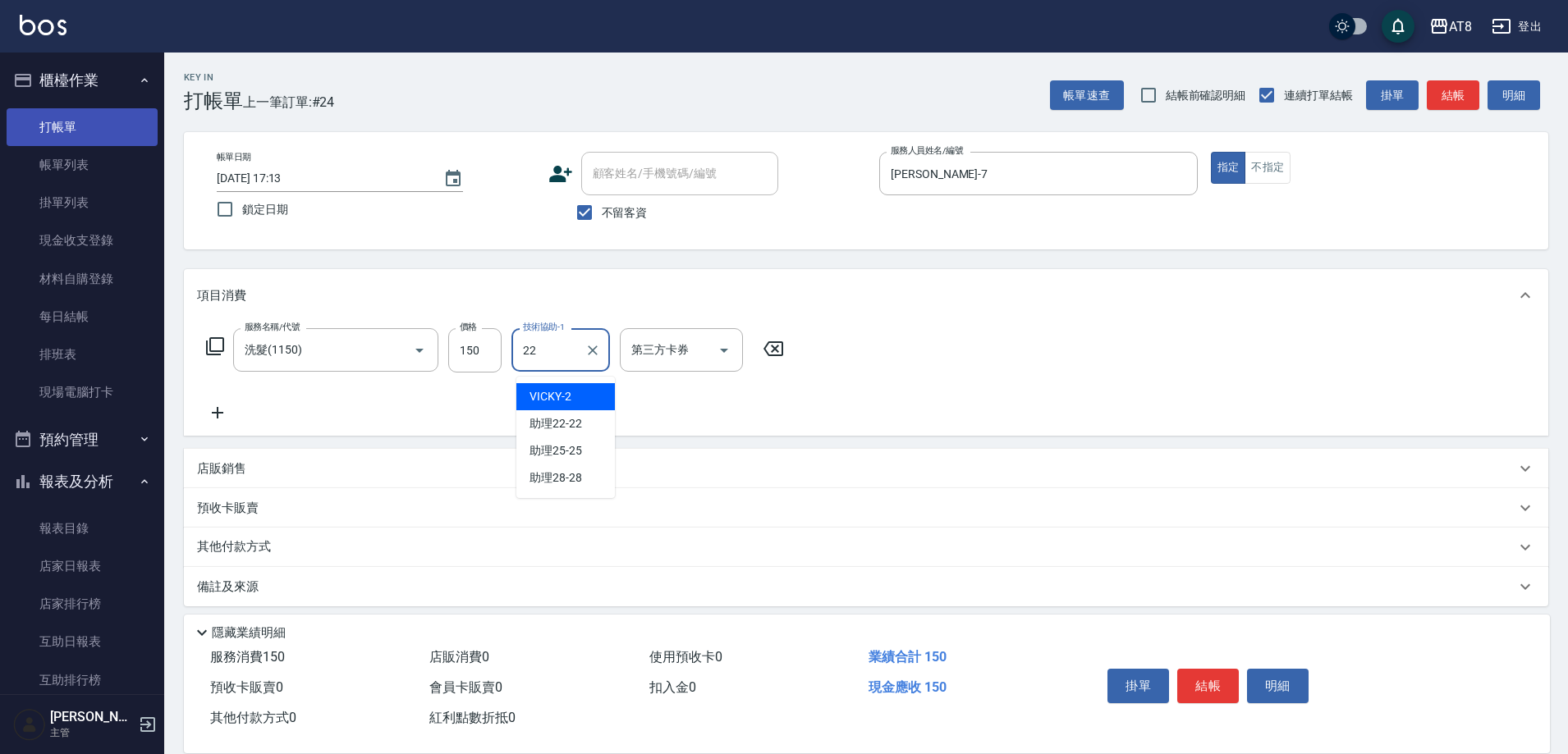
type input "助理22-22"
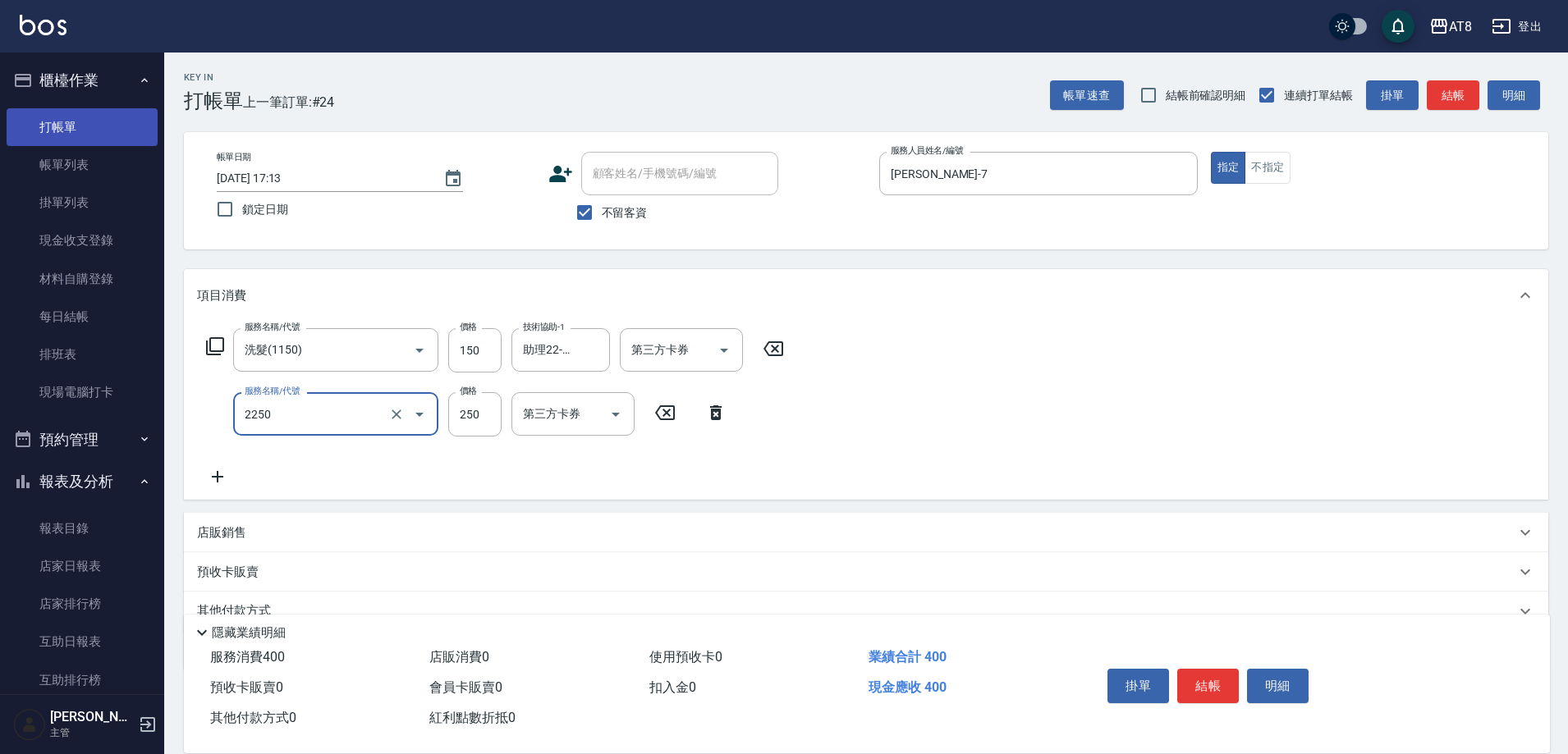
type input "剪髮(2250)"
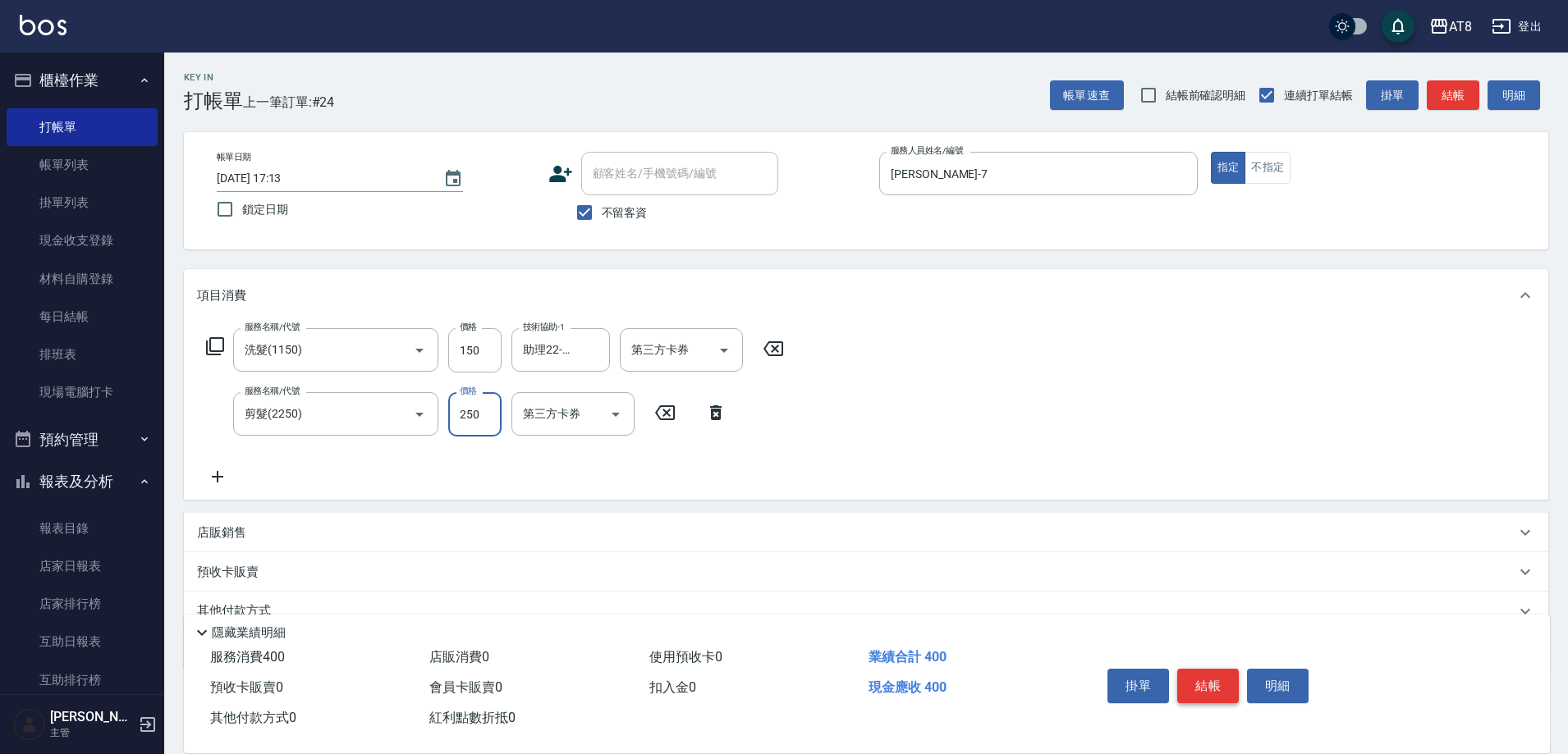
click at [1228, 676] on button "結帳" at bounding box center [1208, 686] width 62 height 35
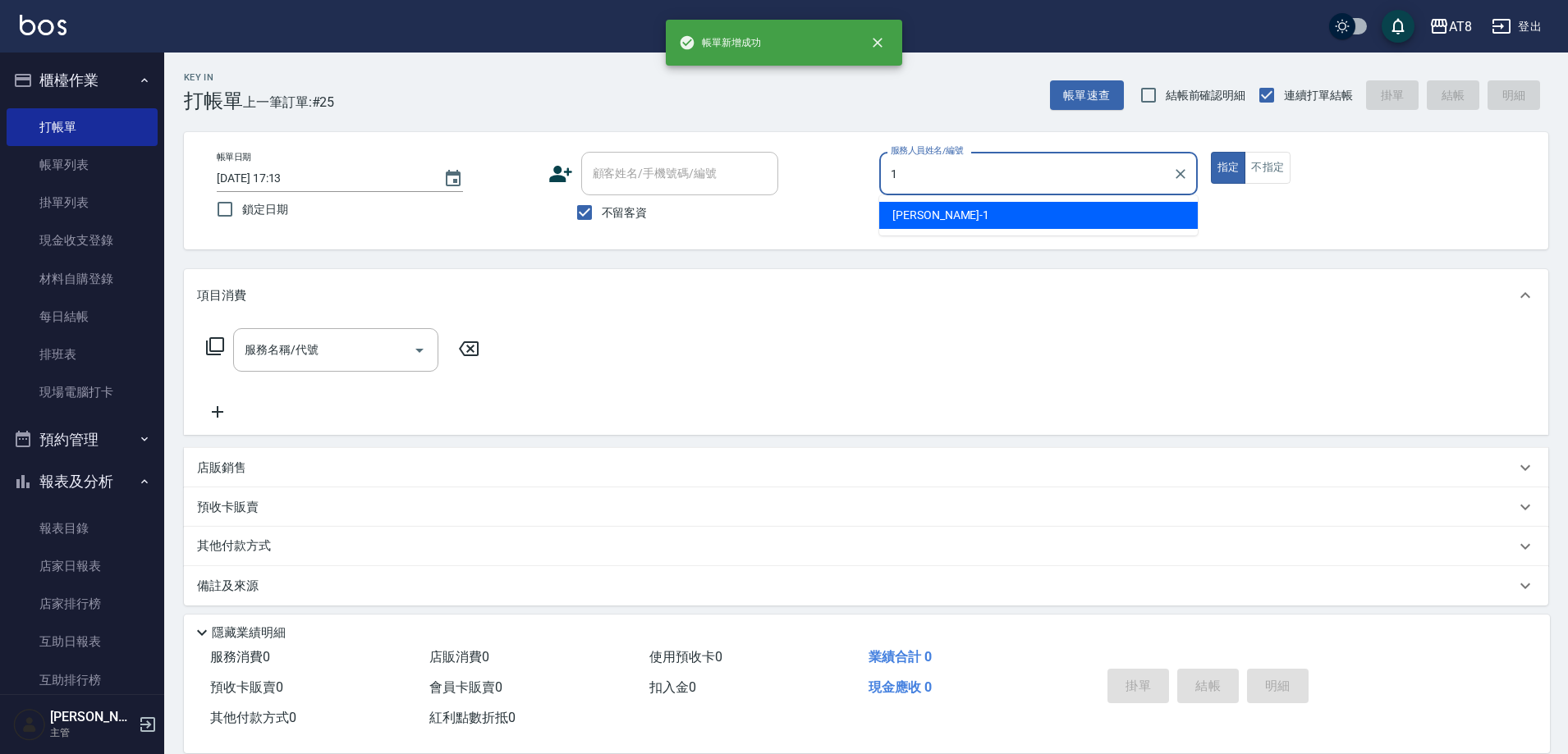
type input "YUKI-1"
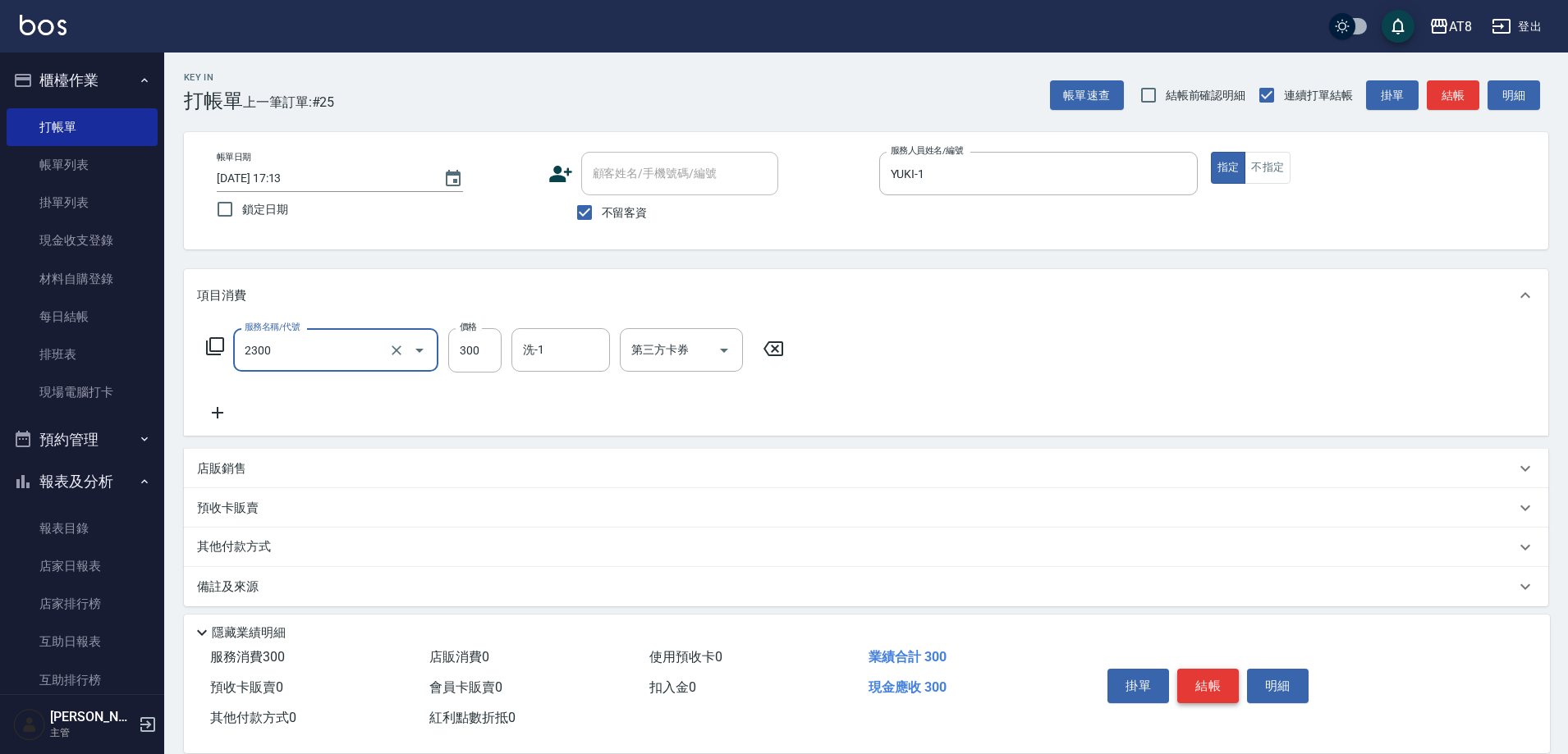
type input "入金洗剪300(2300)"
type input "助理28-28"
click at [717, 350] on icon "Open" at bounding box center [725, 350] width 19 height 19
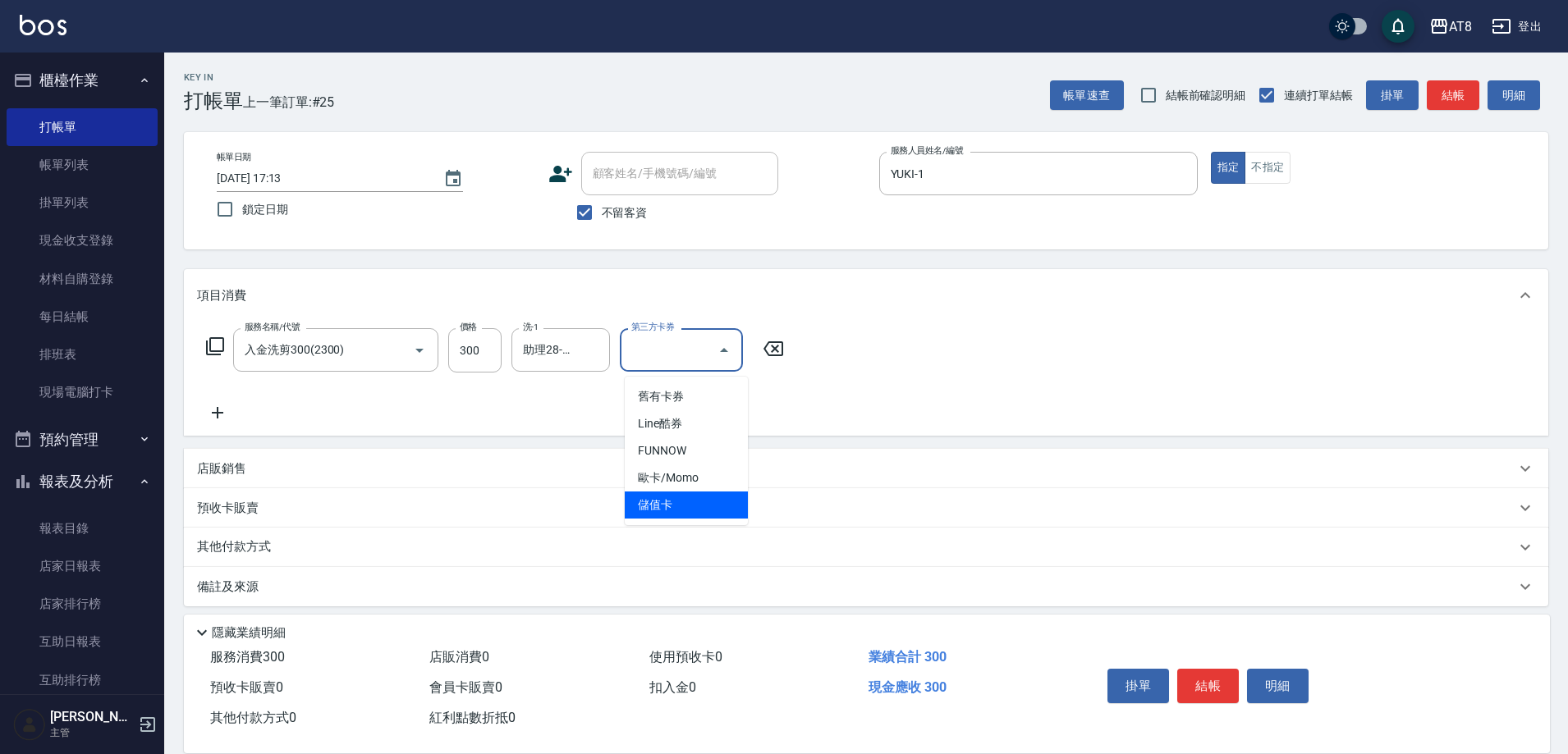
click at [705, 505] on span "儲值卡" at bounding box center [686, 505] width 123 height 27
type input "儲值卡"
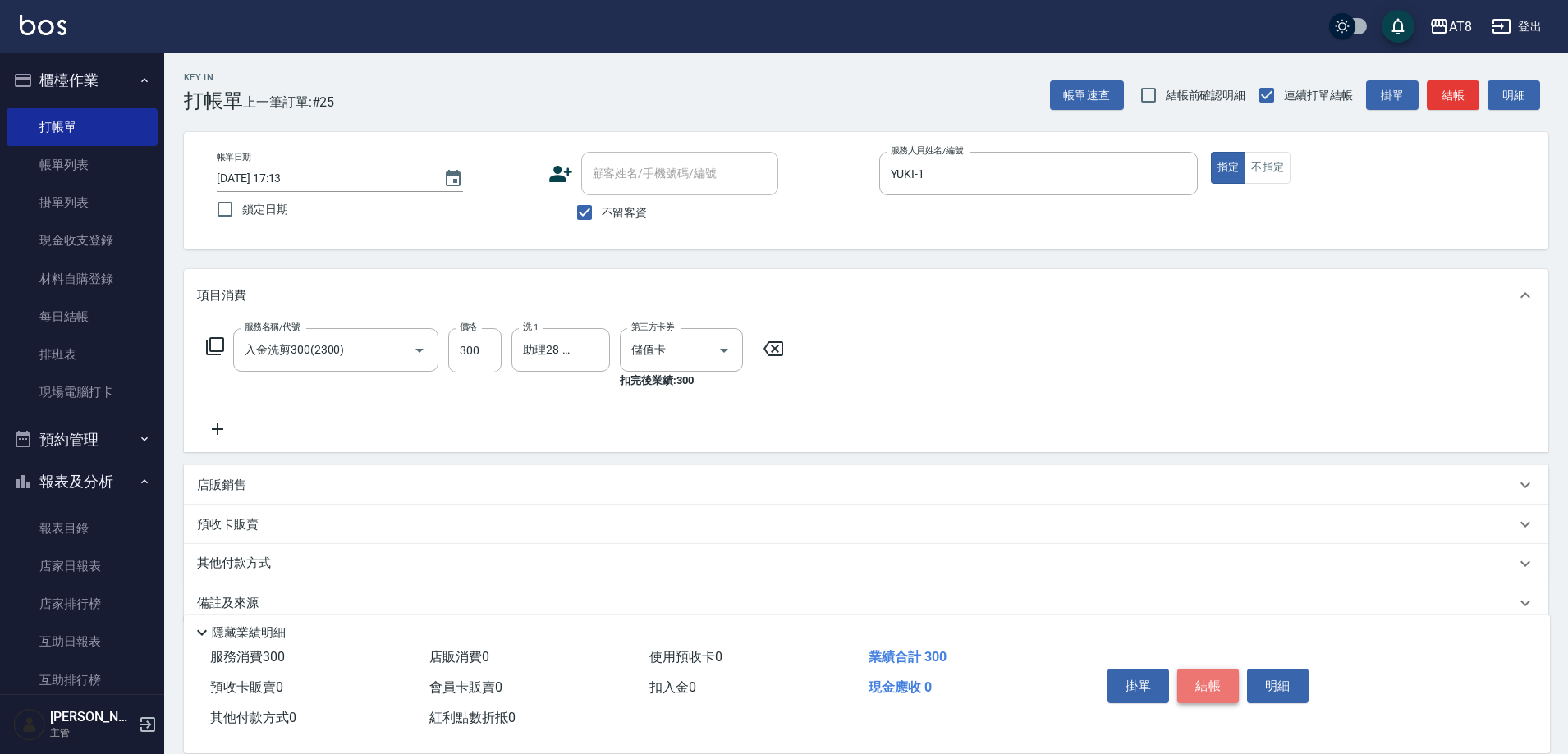
click at [1220, 671] on button "結帳" at bounding box center [1208, 686] width 62 height 35
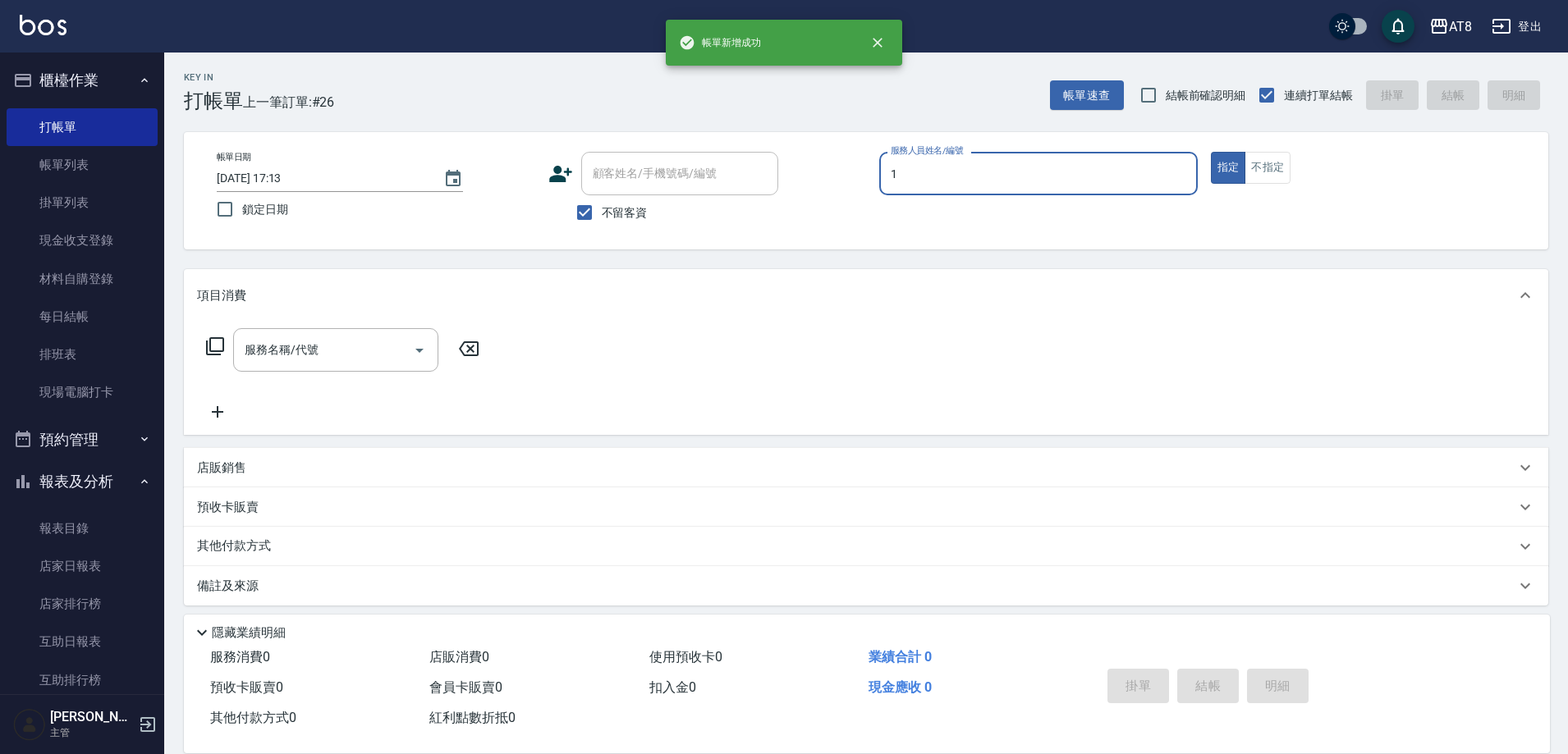
type input "YUKI-1"
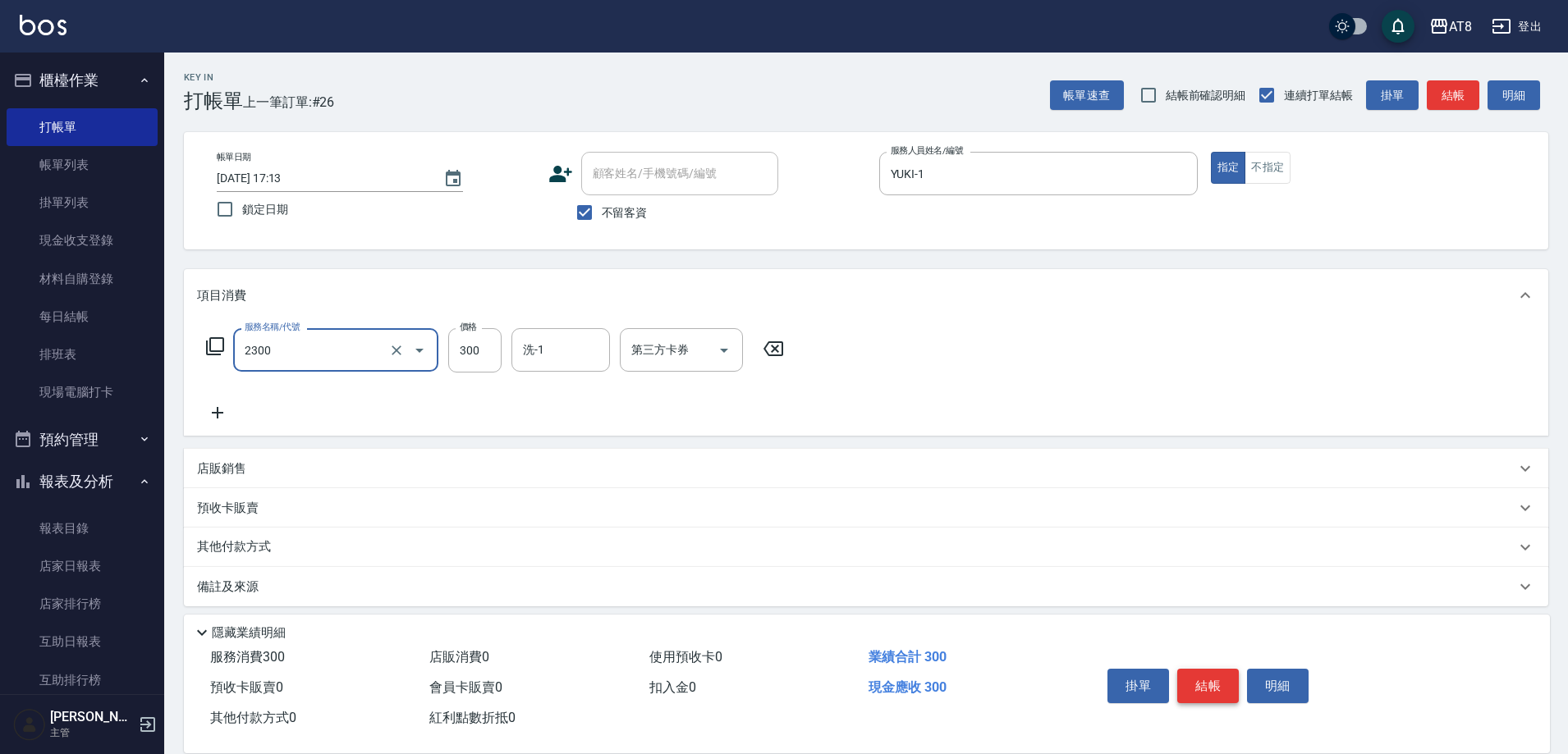
type input "入金洗剪300(2300)"
type input "助理28-28"
click at [732, 351] on icon "Open" at bounding box center [725, 350] width 19 height 19
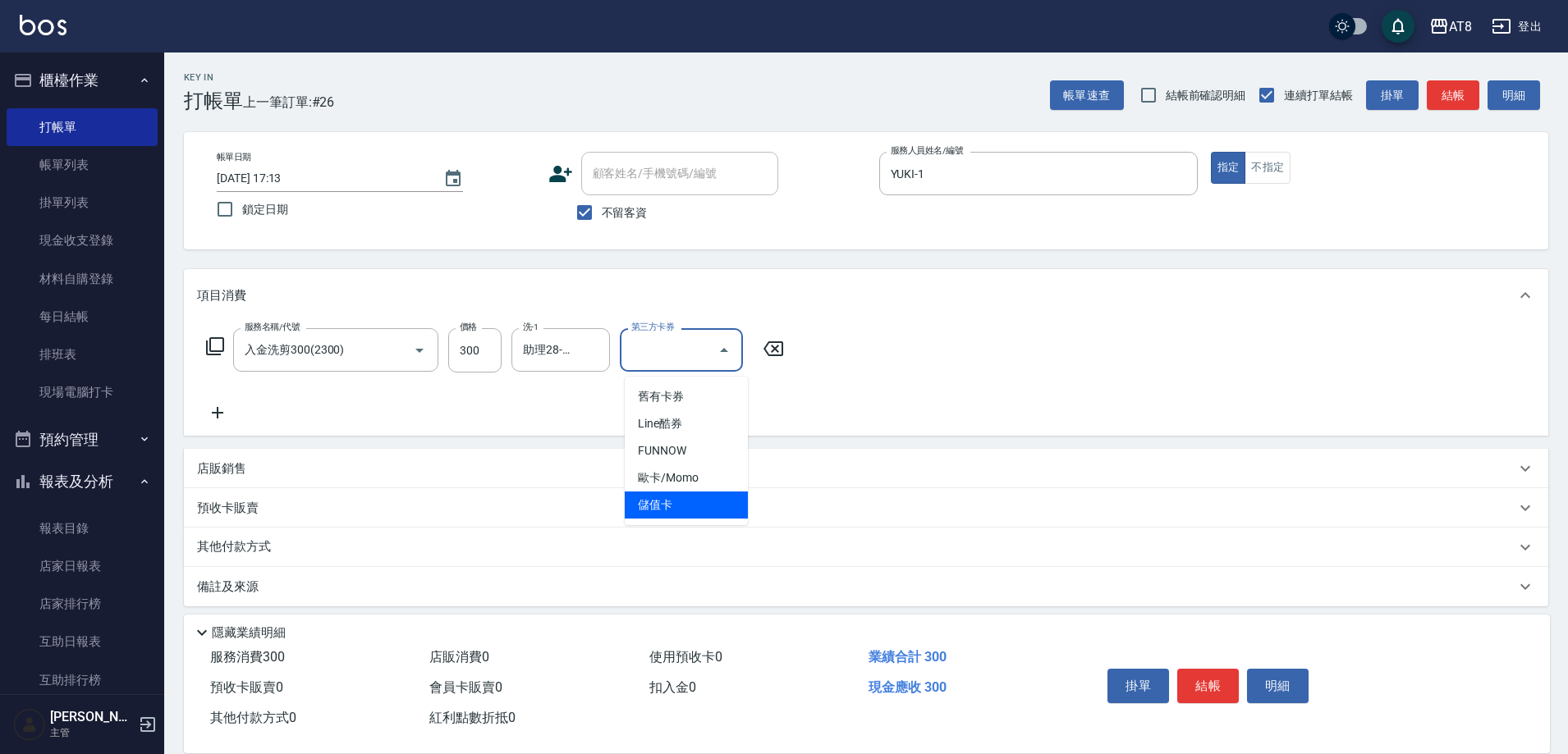
click at [704, 513] on span "儲值卡" at bounding box center [686, 505] width 123 height 27
type input "儲值卡"
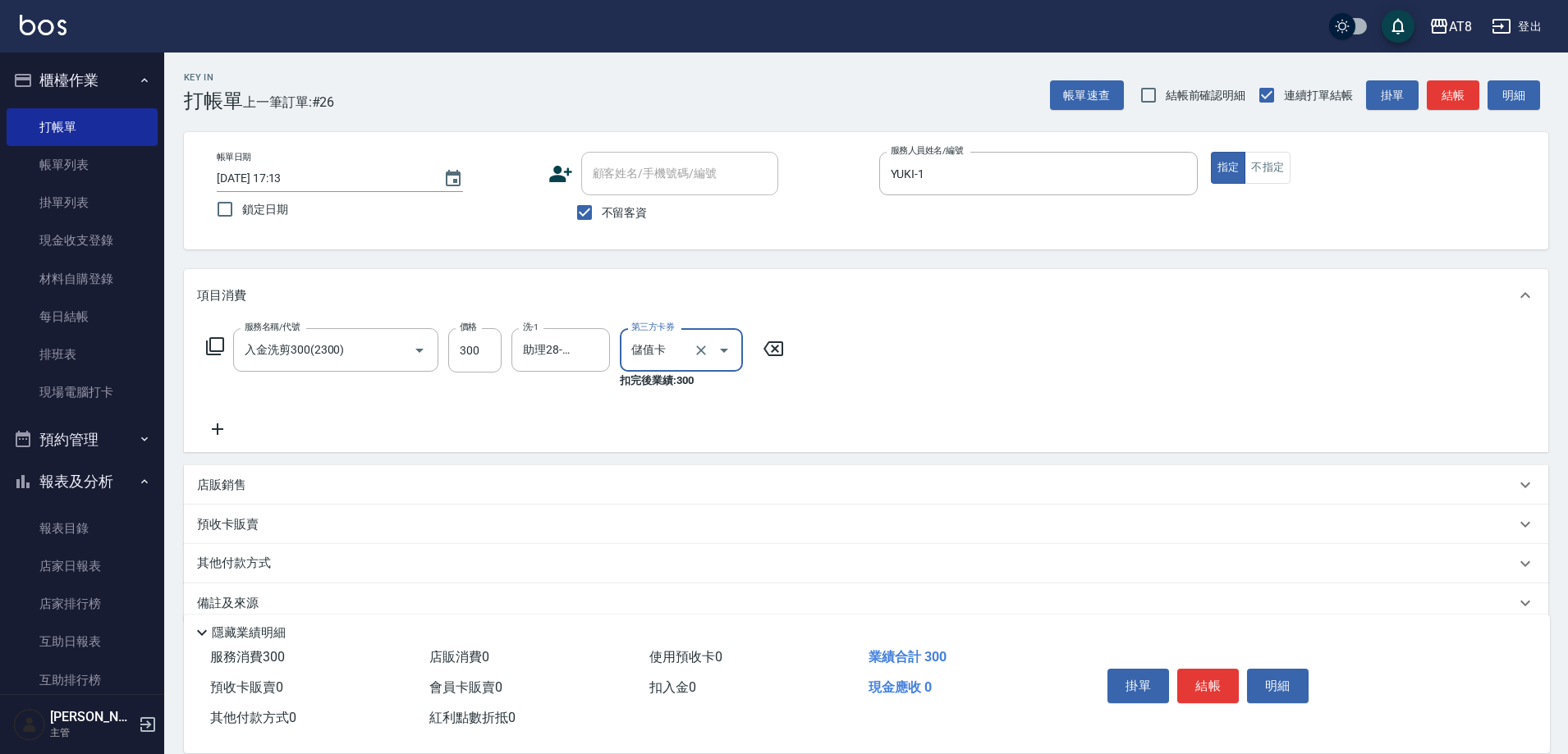
click at [1209, 672] on button "結帳" at bounding box center [1208, 686] width 62 height 35
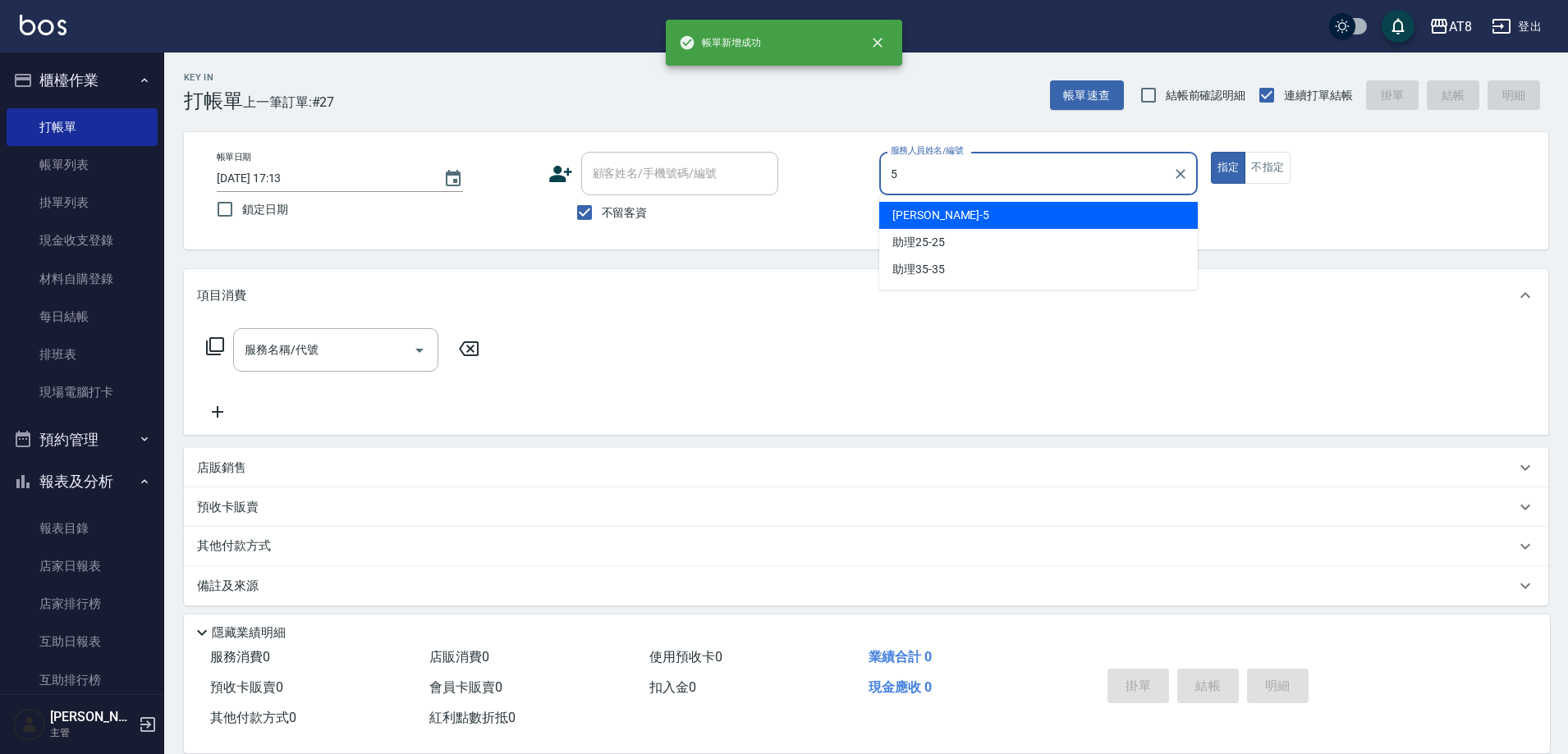
type input "HANK-5"
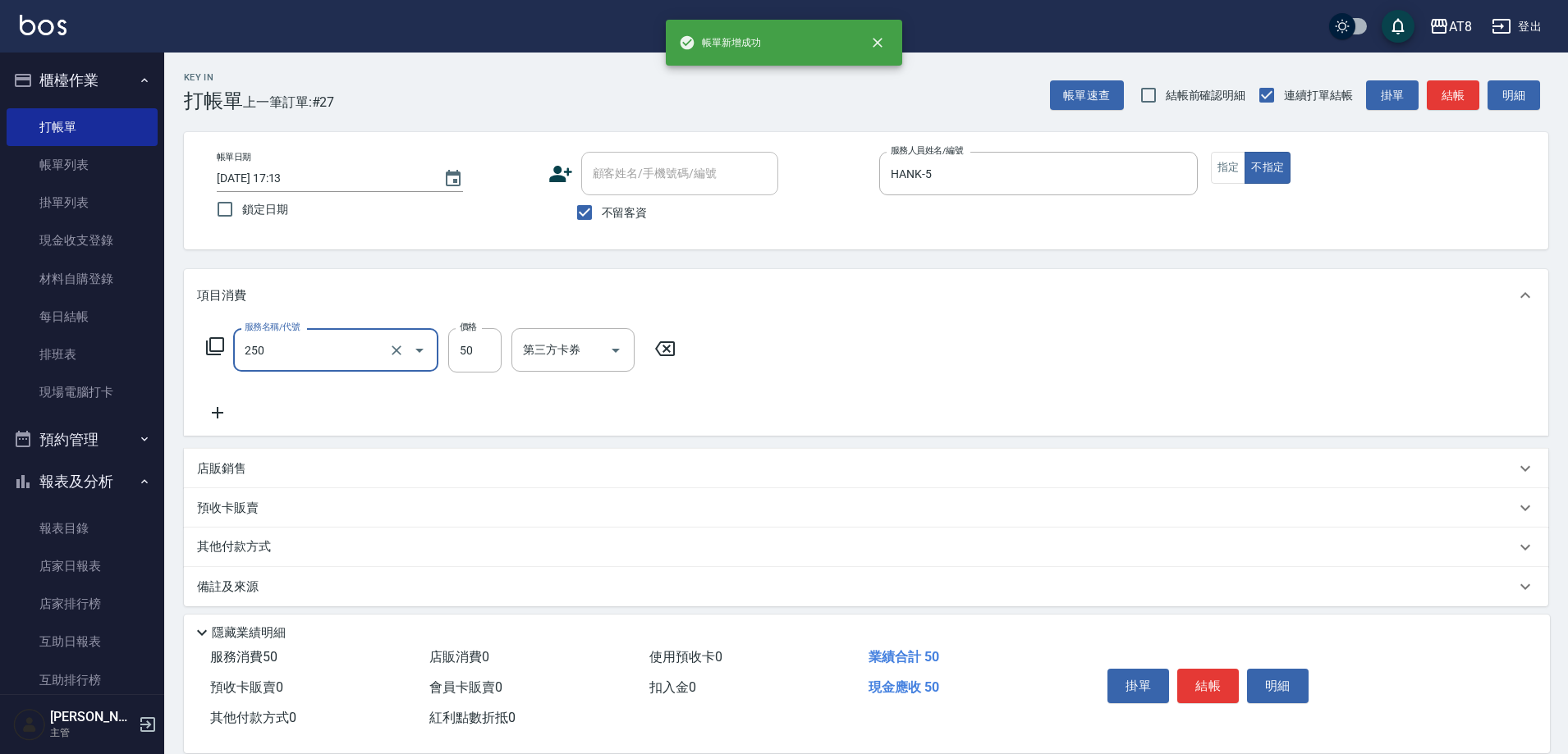
type input "剪瀏海(250)"
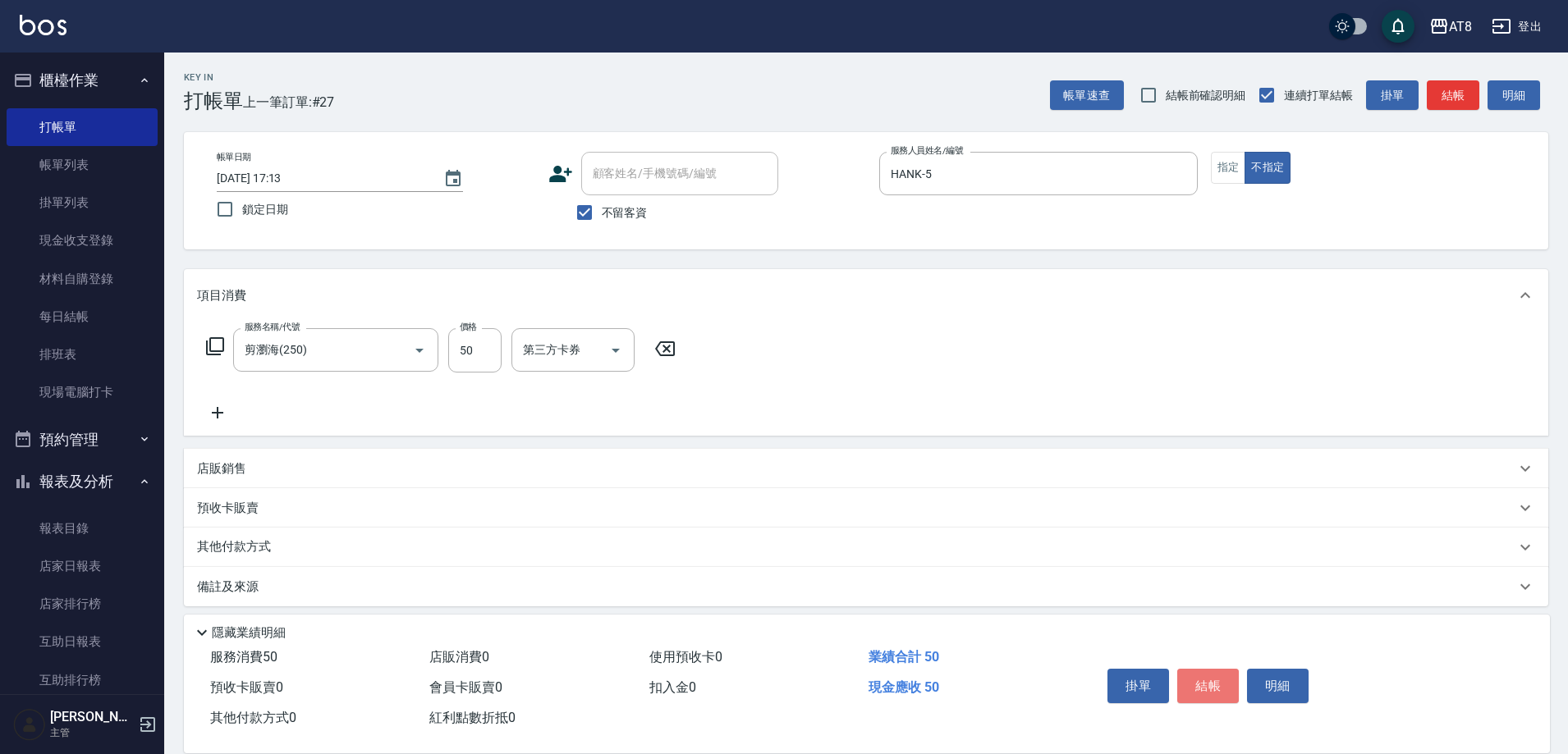
click at [1209, 672] on button "結帳" at bounding box center [1208, 686] width 62 height 35
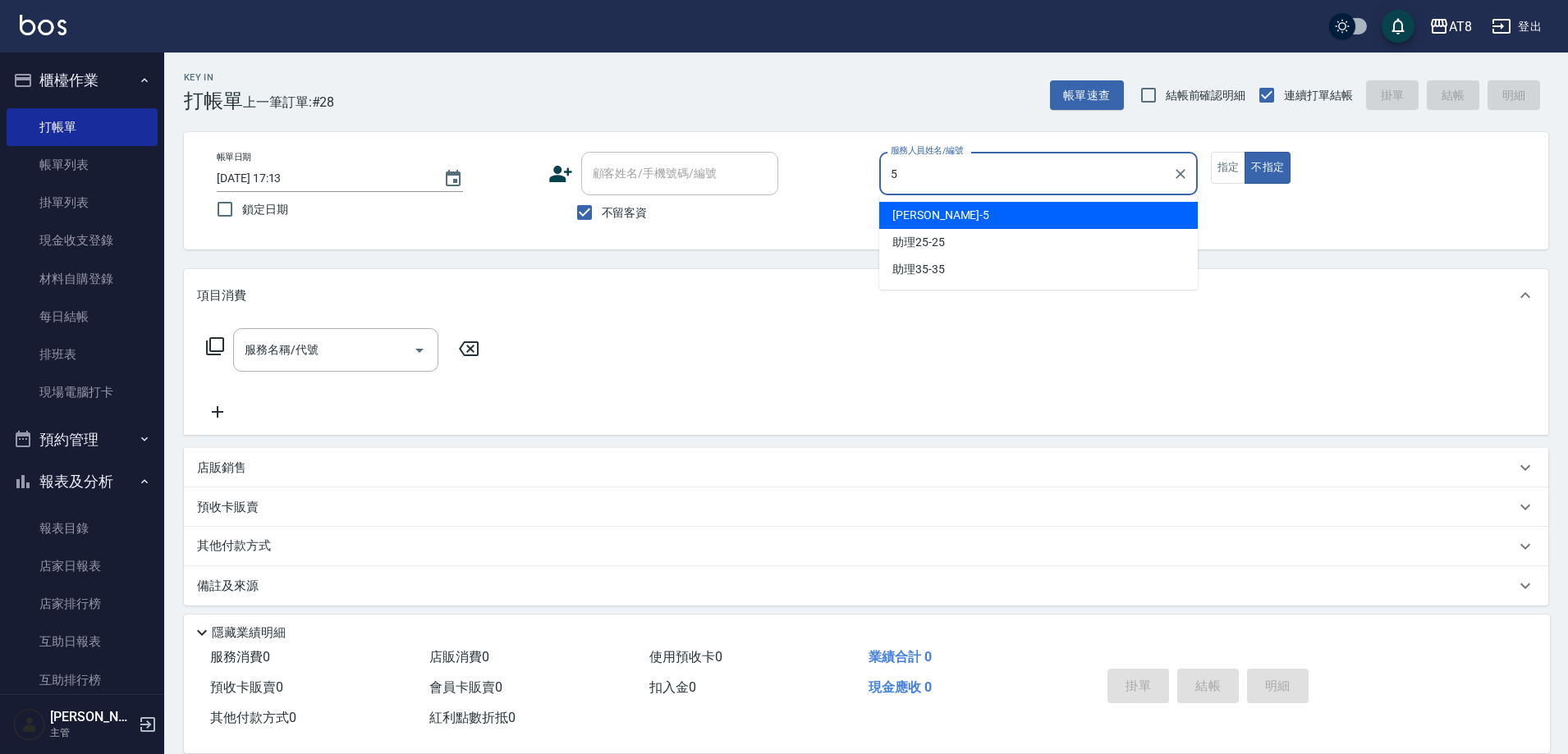
type input "HANK-5"
type button "false"
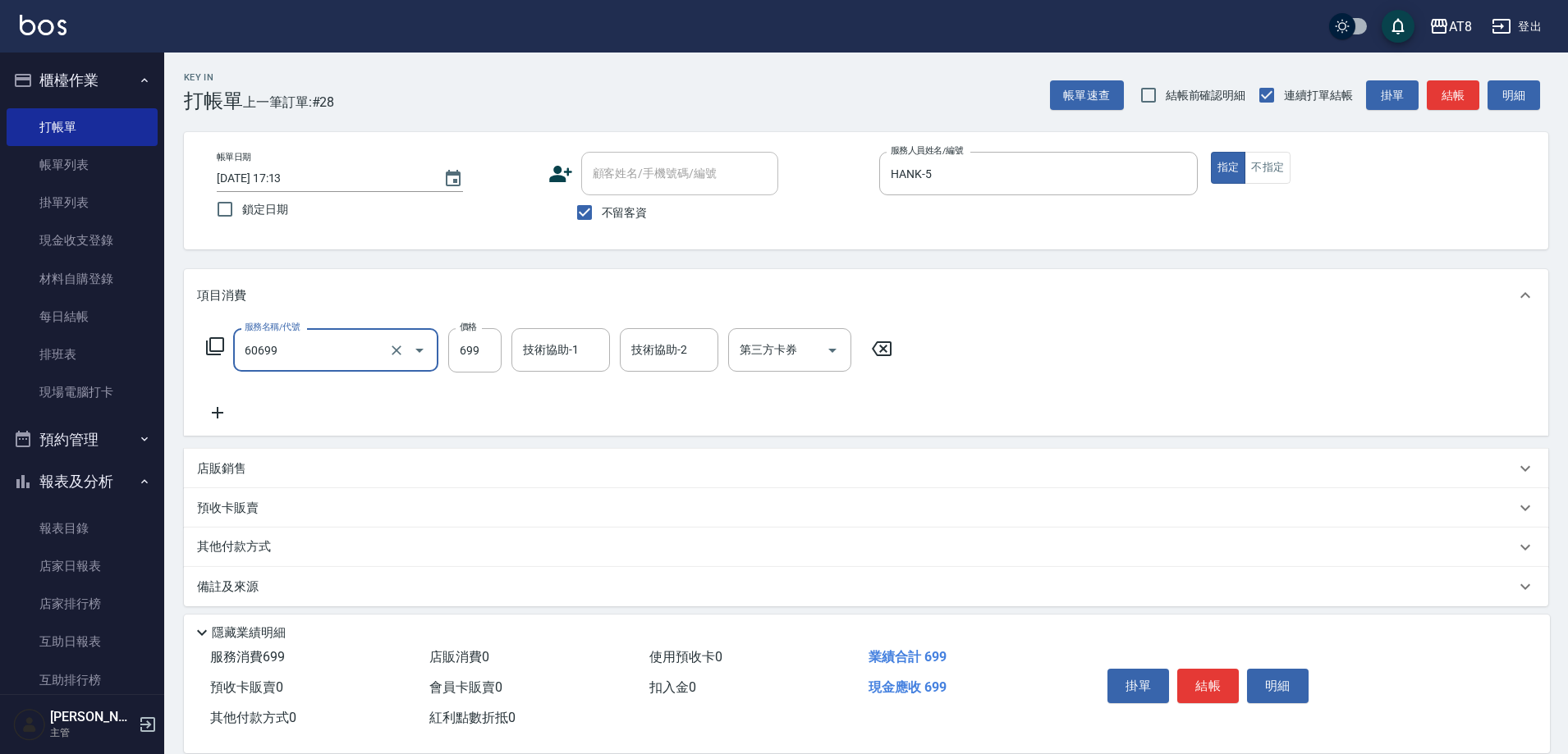
type input "入金SPA699(60699)"
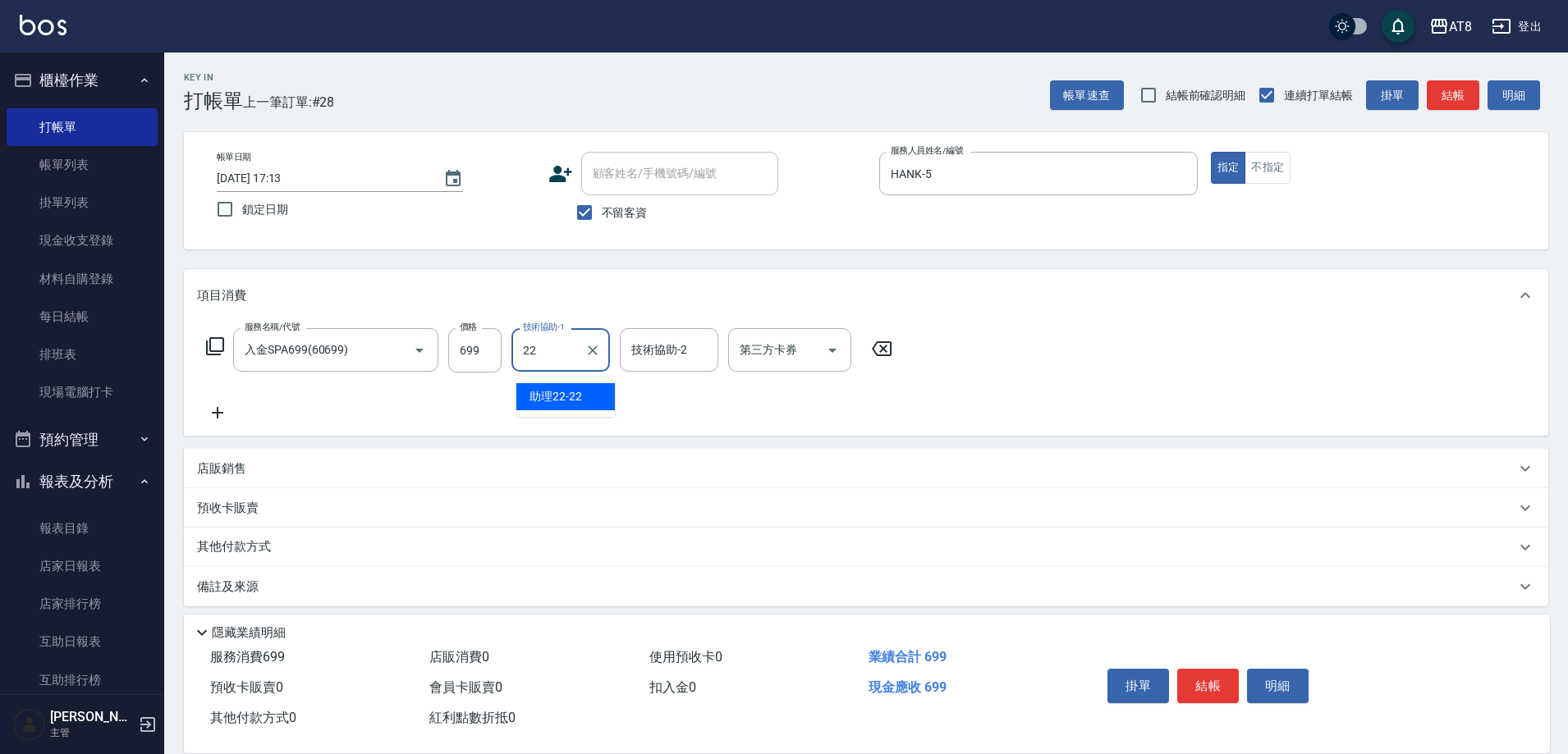
type input "助理22-22"
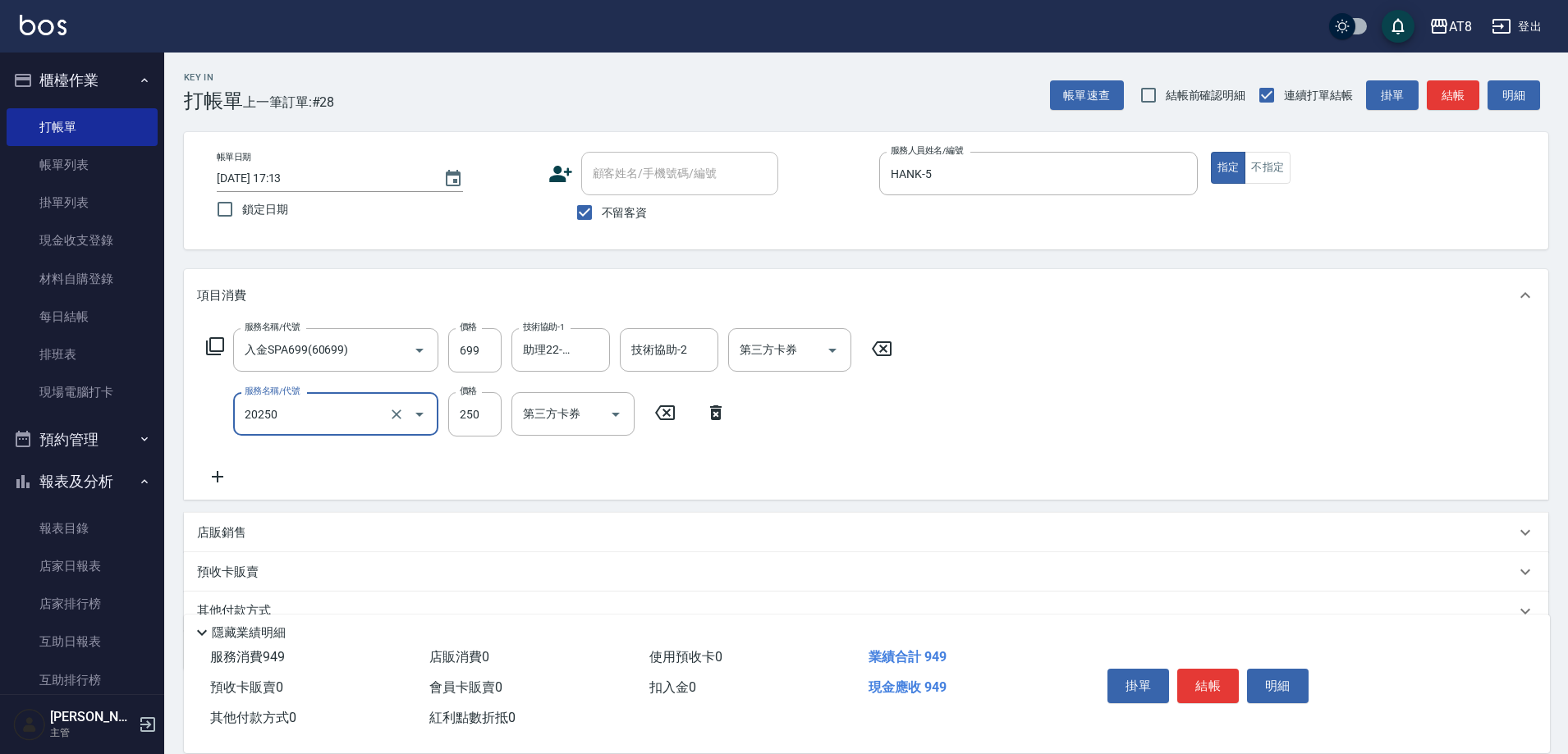
type input "入金剪250(20250)"
click at [1205, 682] on button "結帳" at bounding box center [1208, 686] width 62 height 35
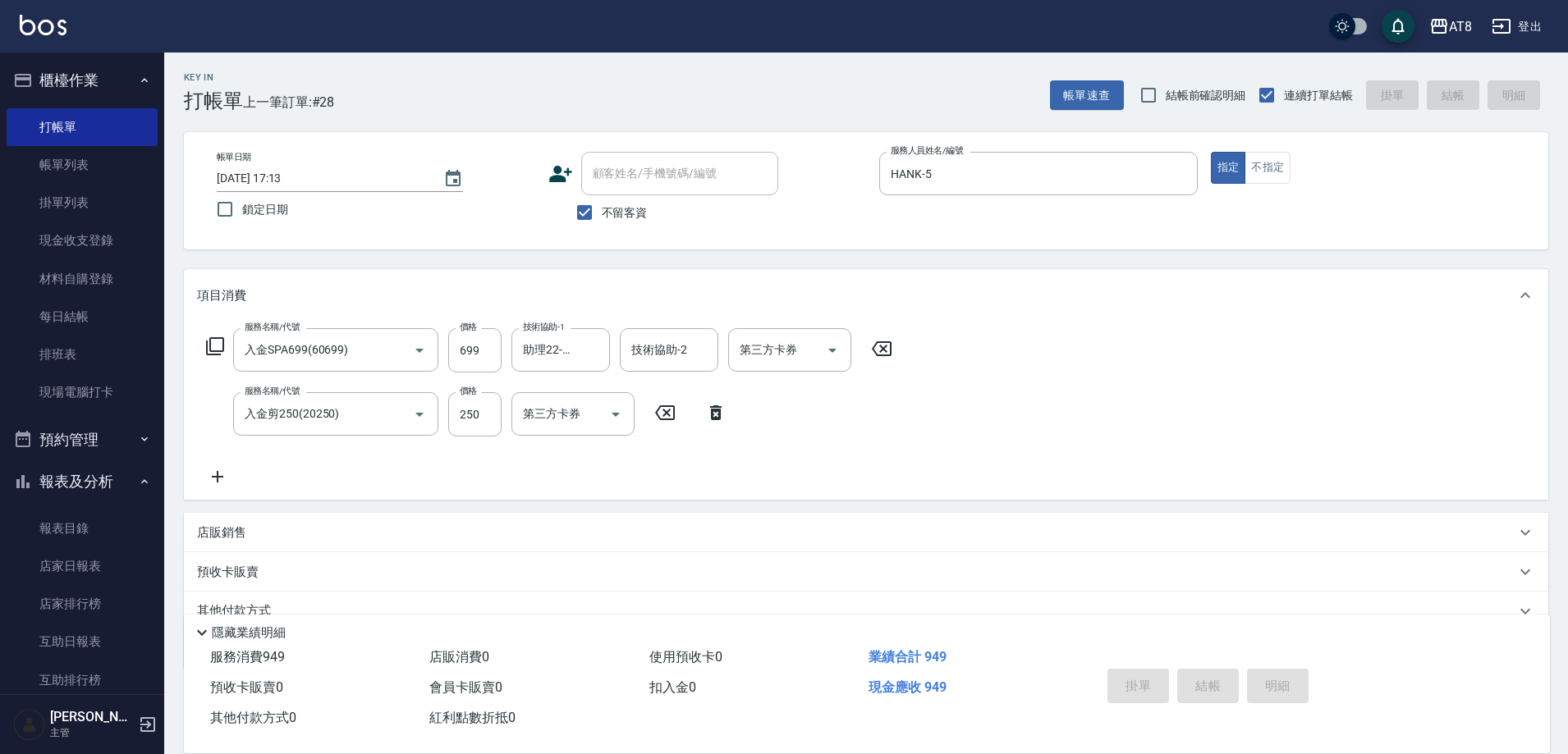
type input "[DATE] 17:25"
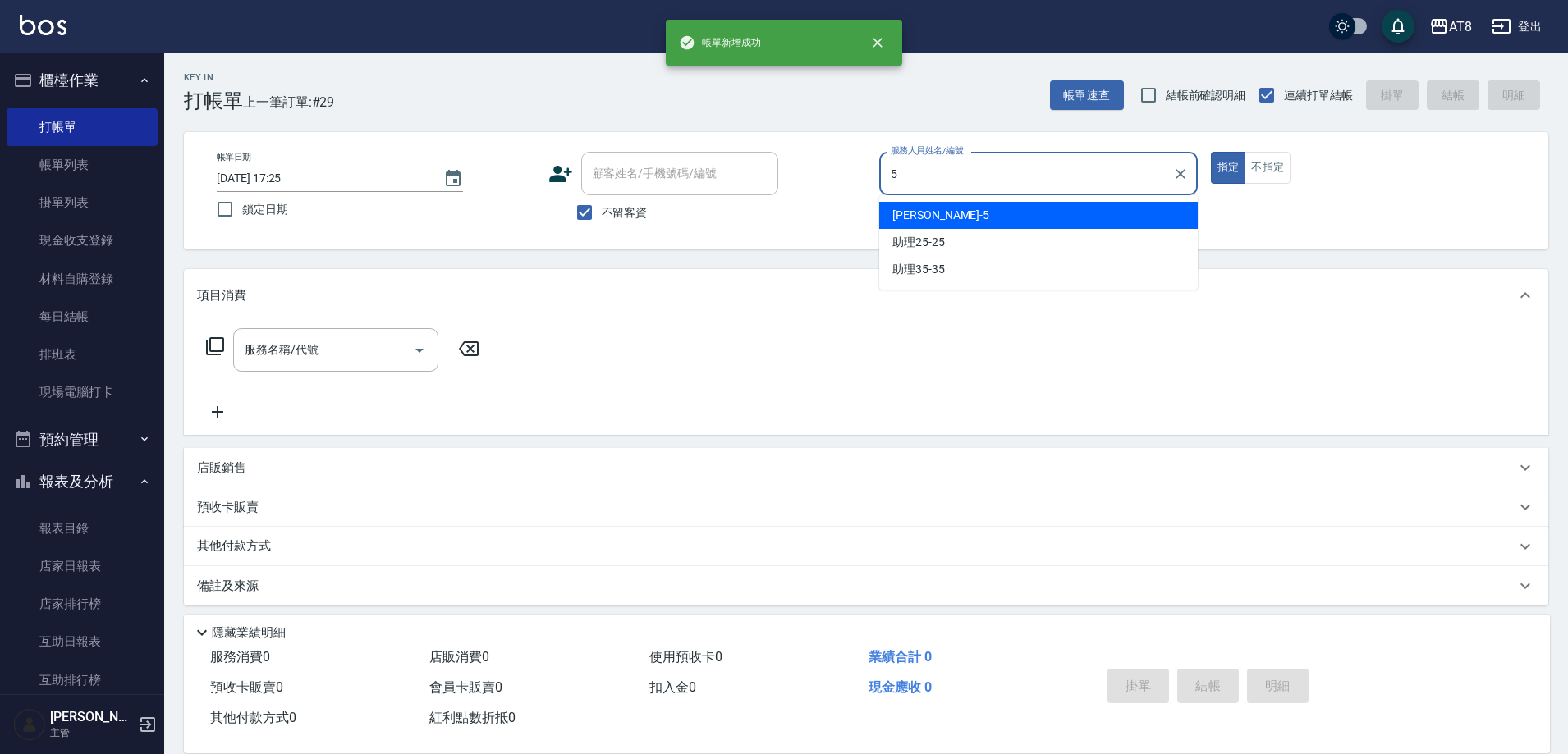
type input "HANK-5"
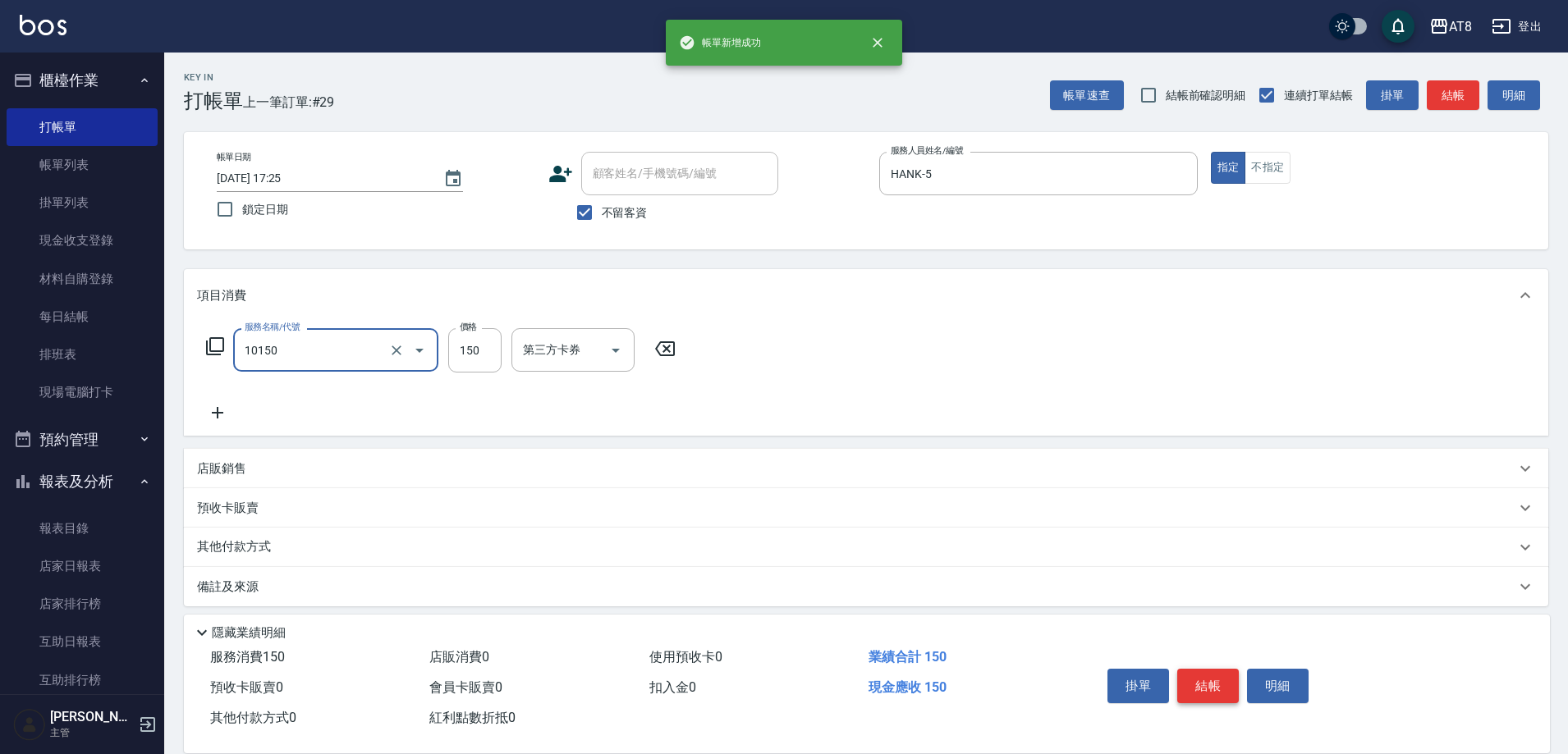
type input "入金洗髮150(10150)"
type input "200"
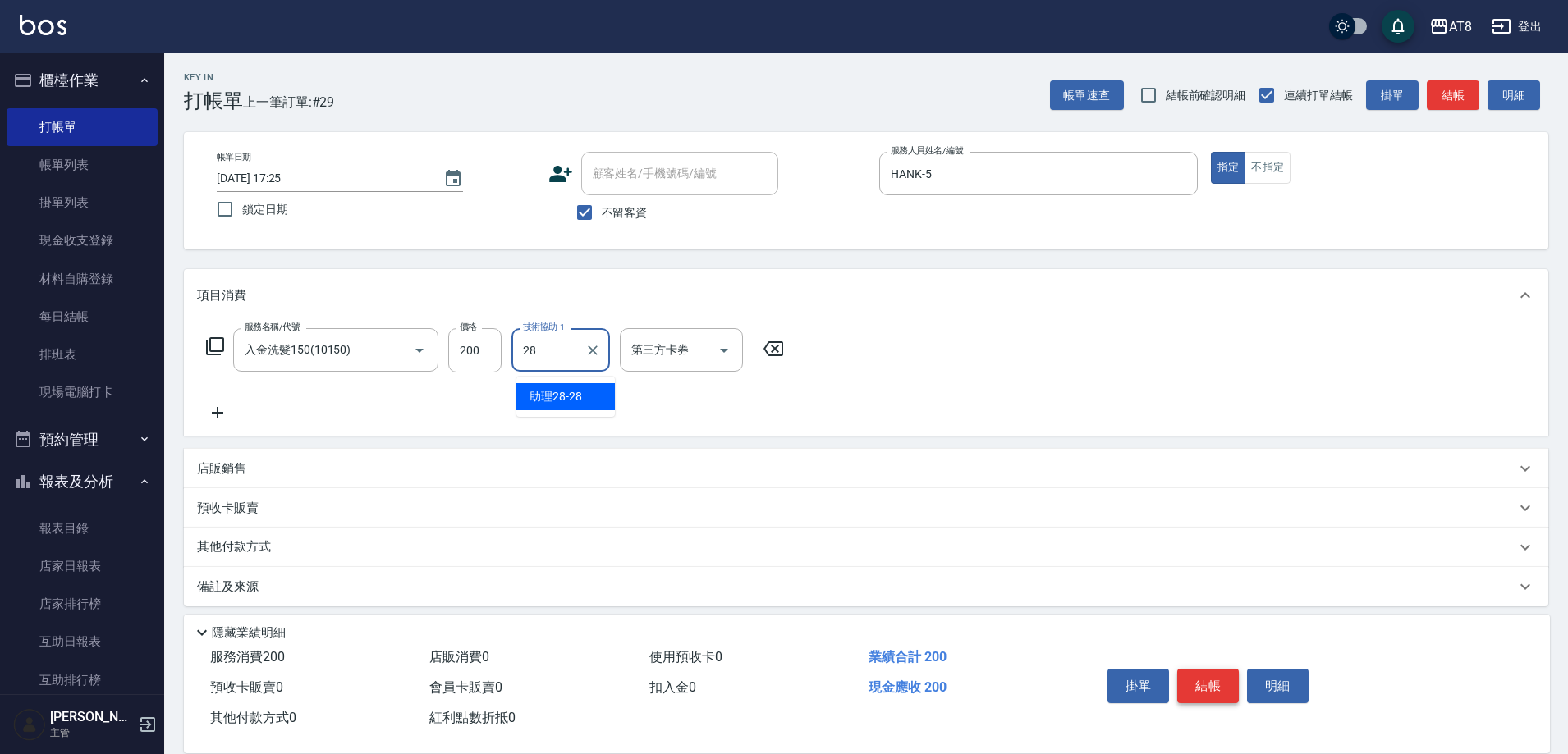
type input "助理28-28"
click at [733, 361] on icon "Open" at bounding box center [725, 350] width 19 height 19
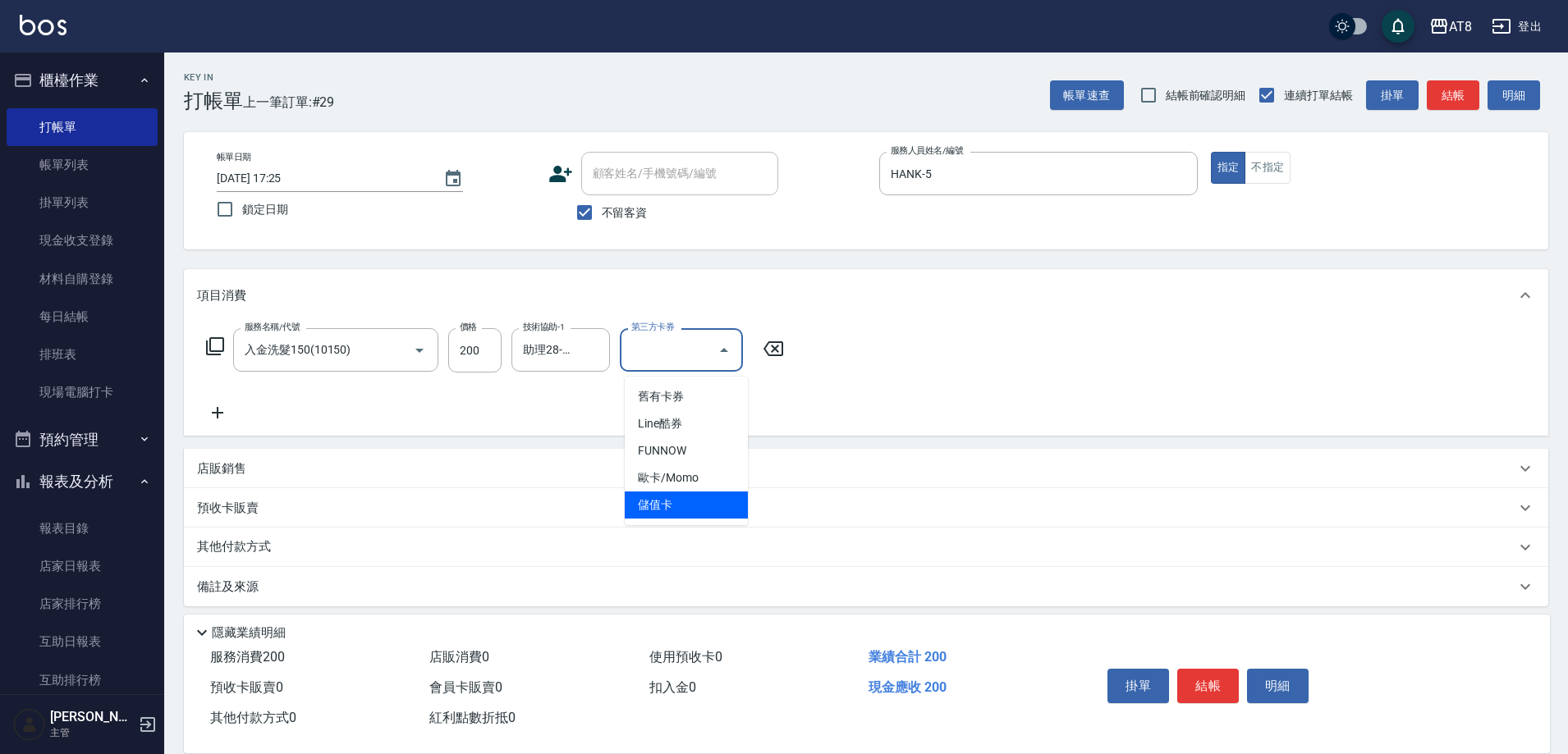
click at [725, 499] on span "儲值卡" at bounding box center [686, 505] width 123 height 27
type input "儲值卡"
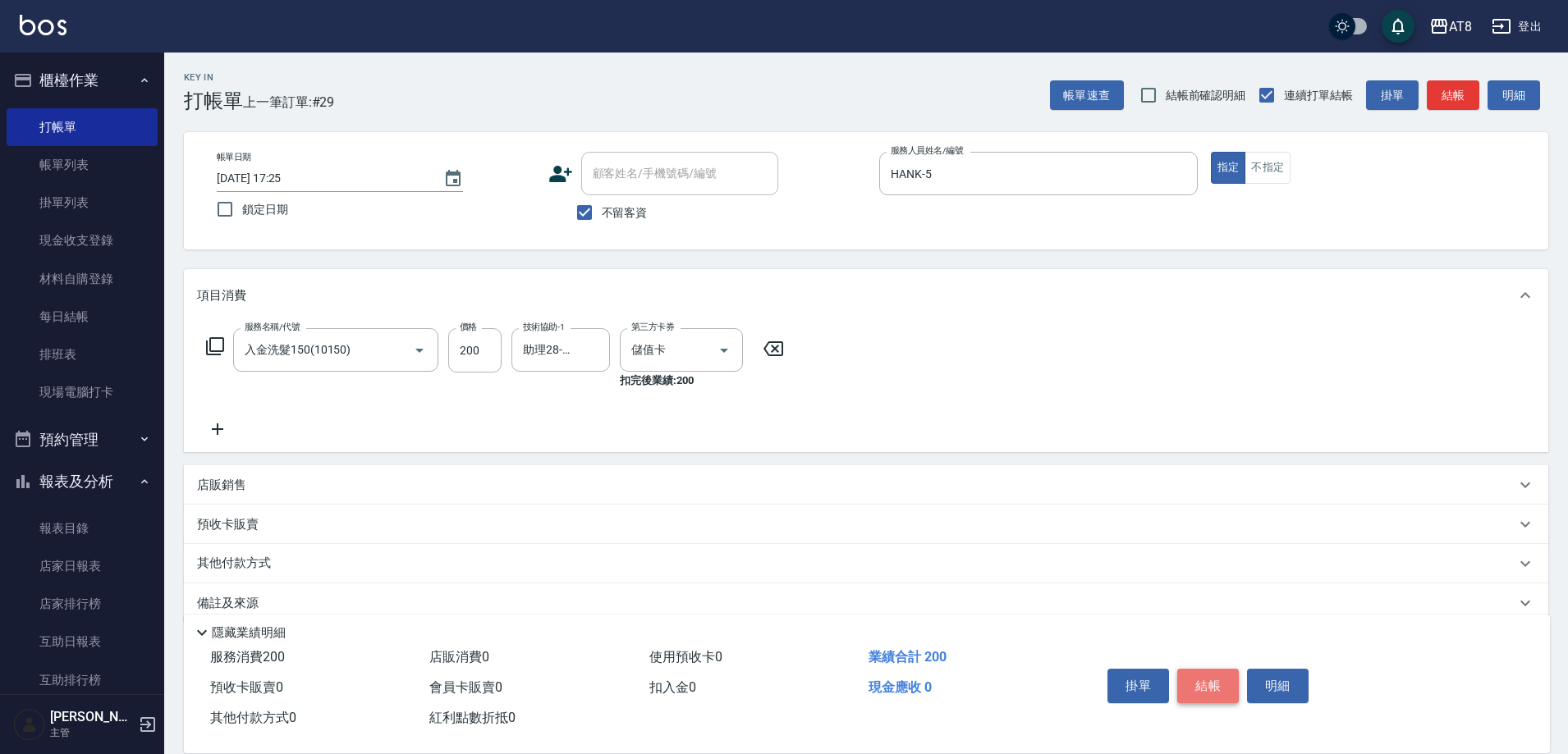
click at [1224, 685] on button "結帳" at bounding box center [1208, 686] width 62 height 35
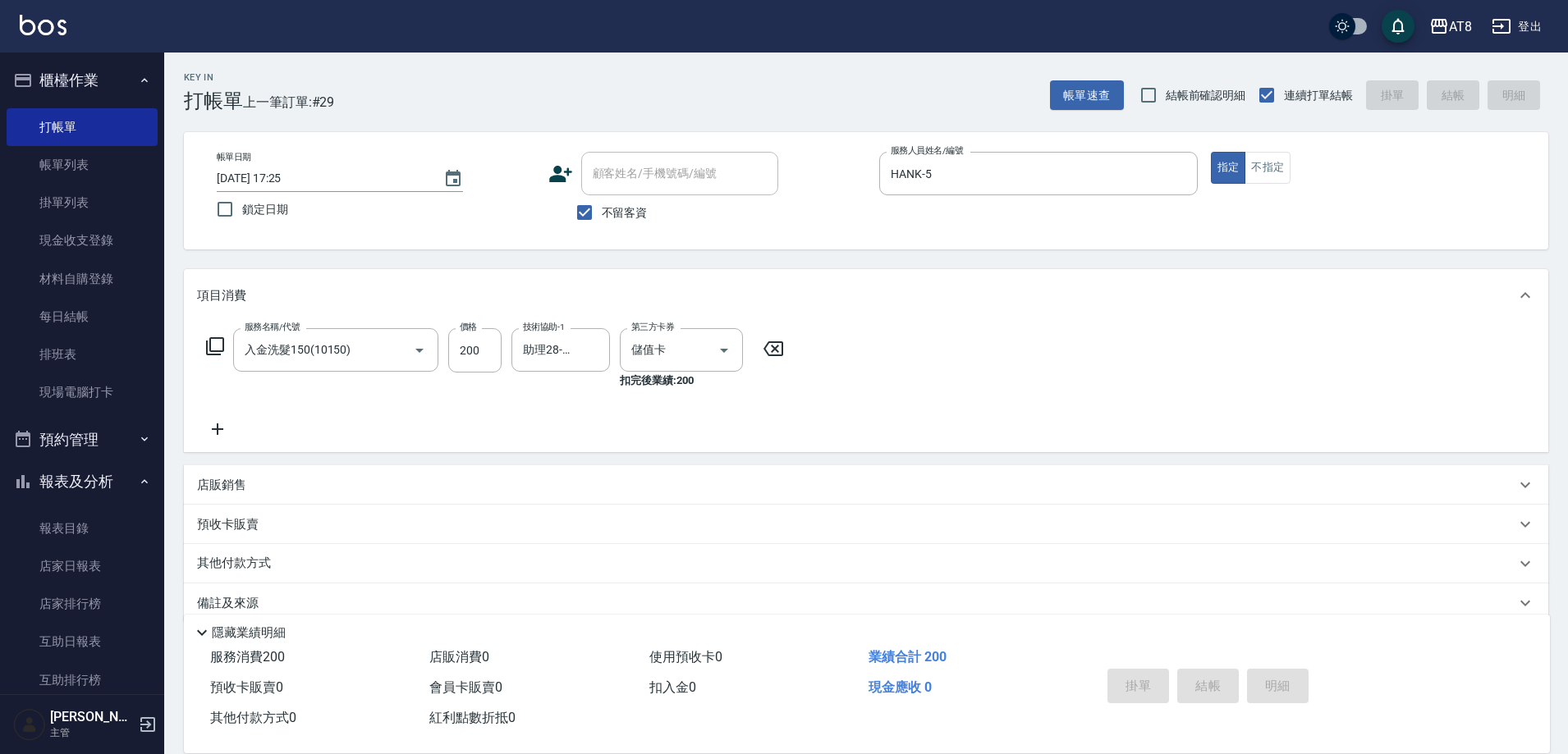
type input "[DATE] 17:26"
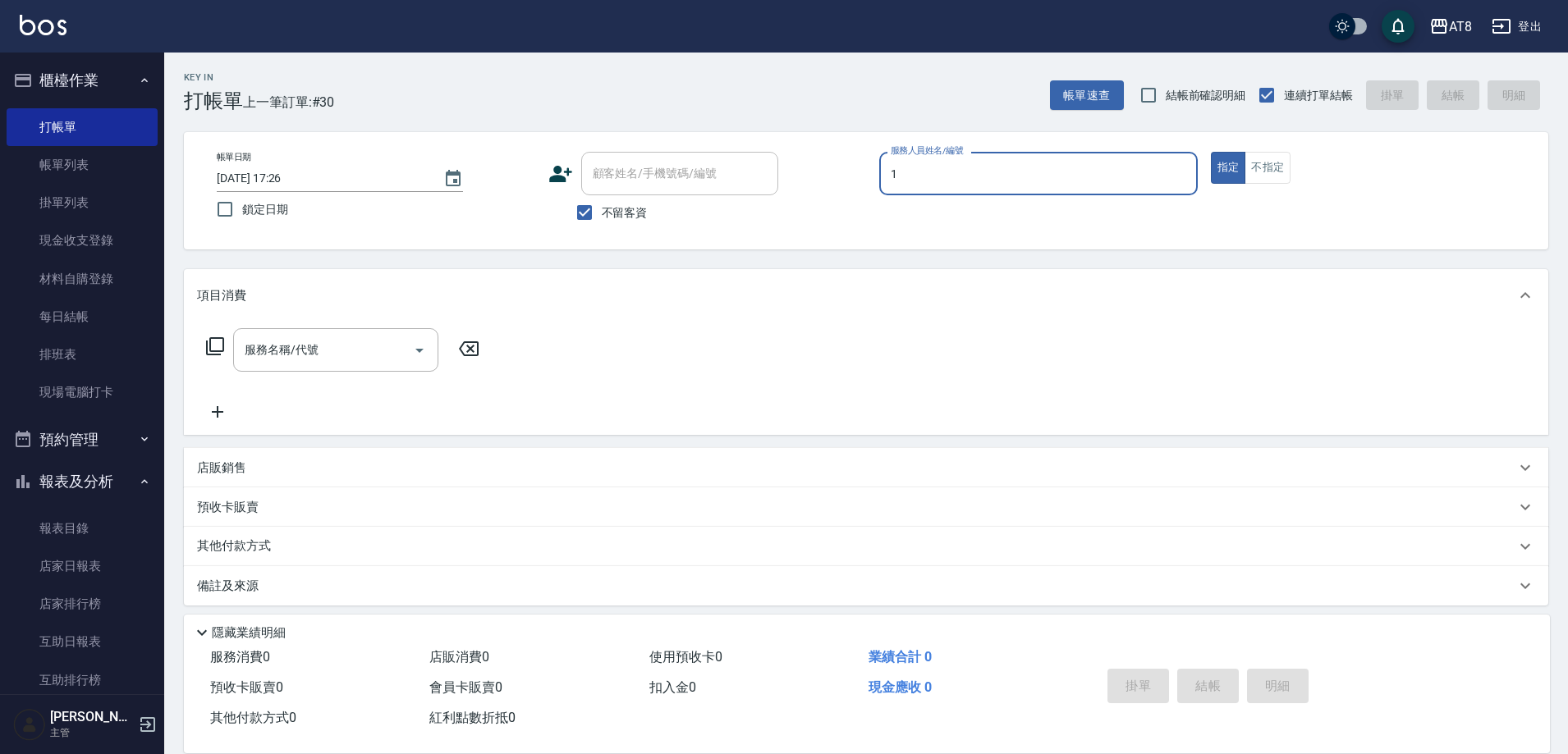
type input "YUKI-1"
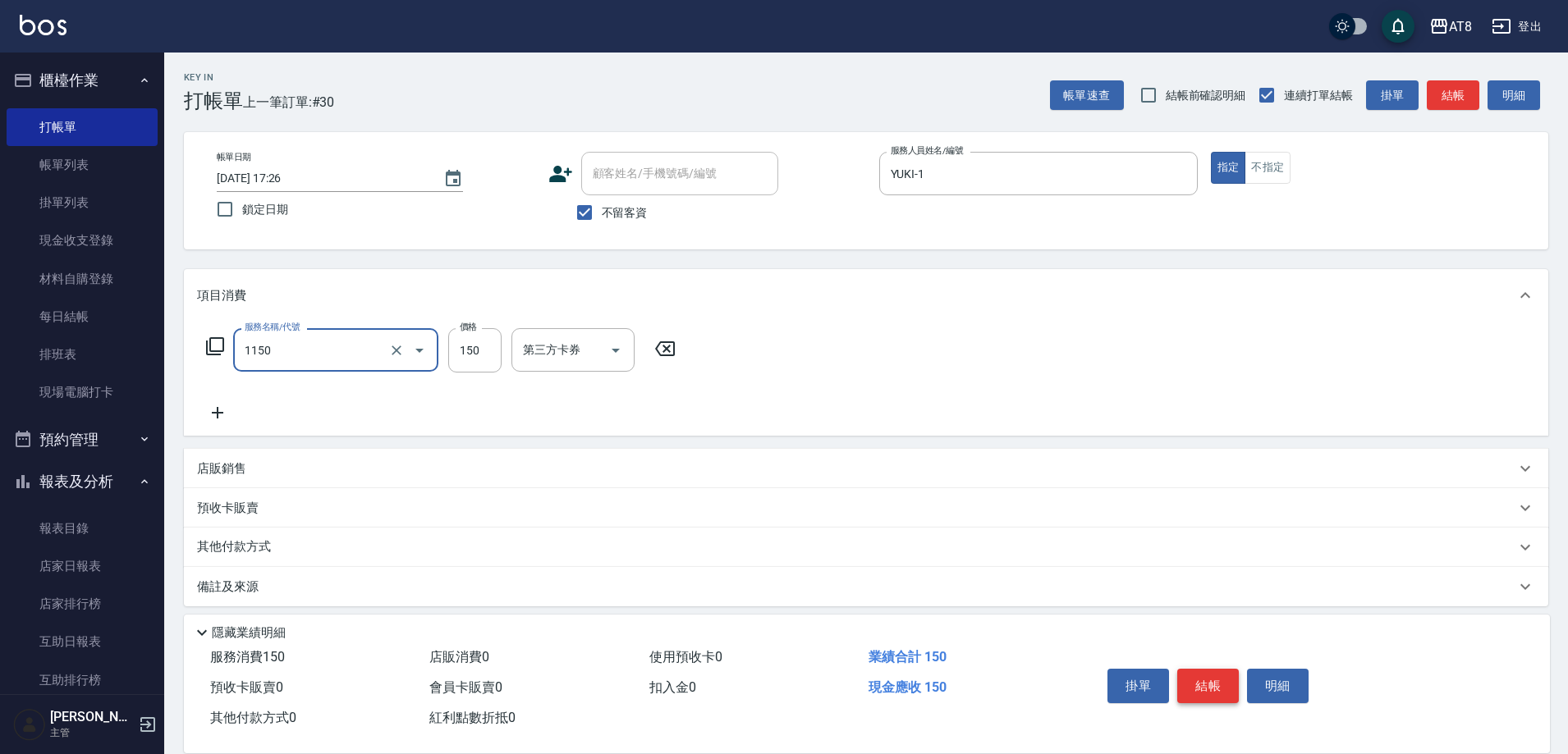
type input "洗髮(1150)"
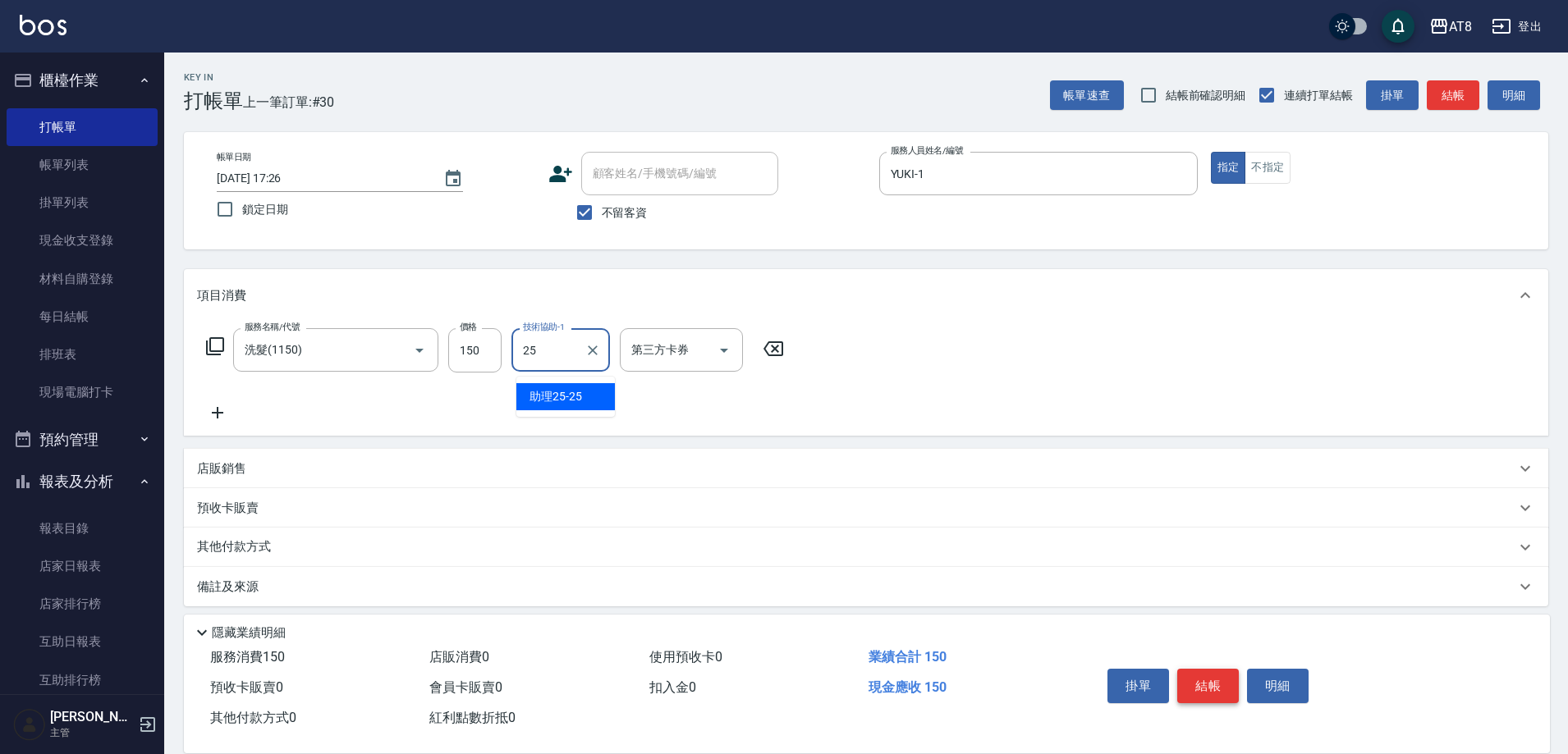
type input "助理25-25"
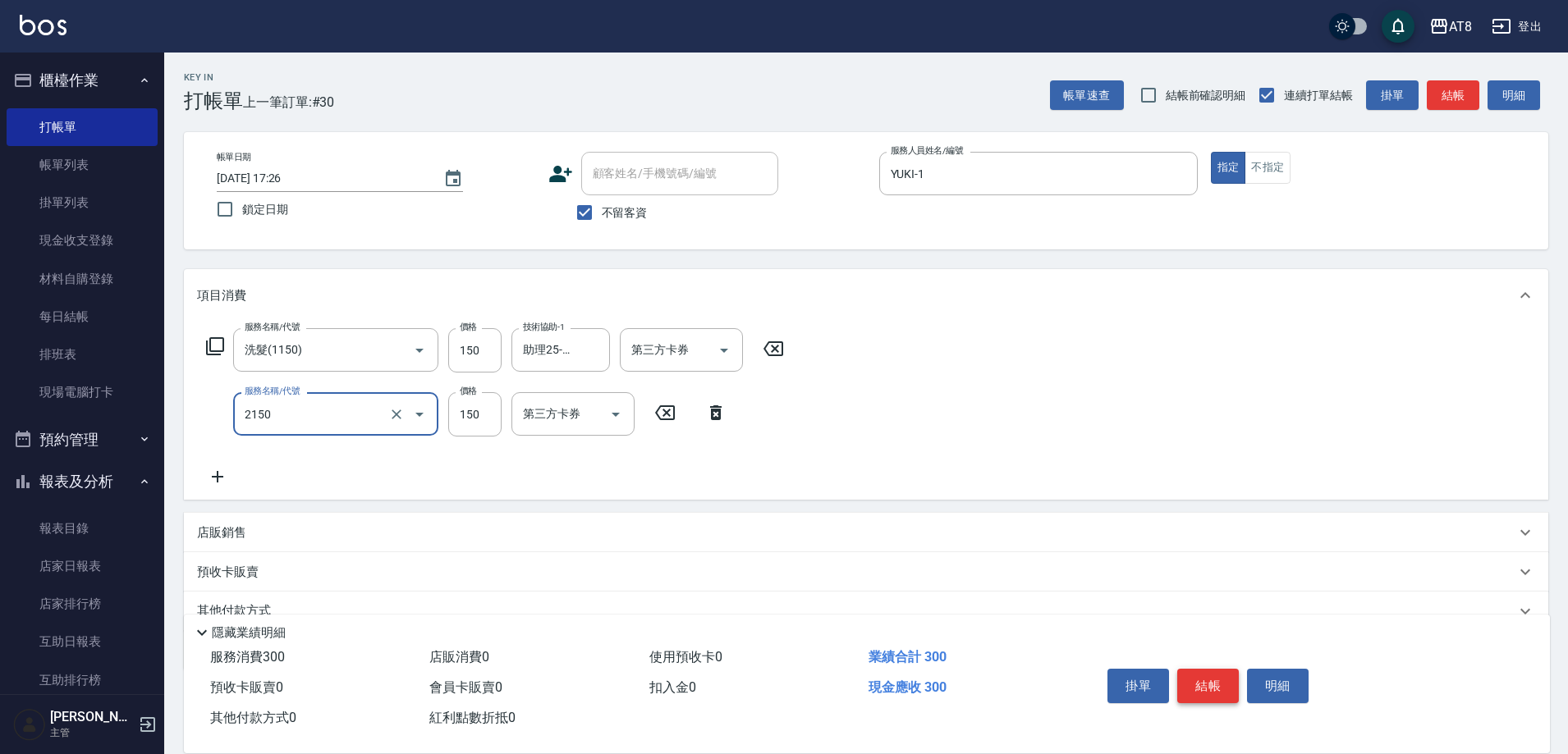
type input "剪髮(2150)"
